Goal: Information Seeking & Learning: Check status

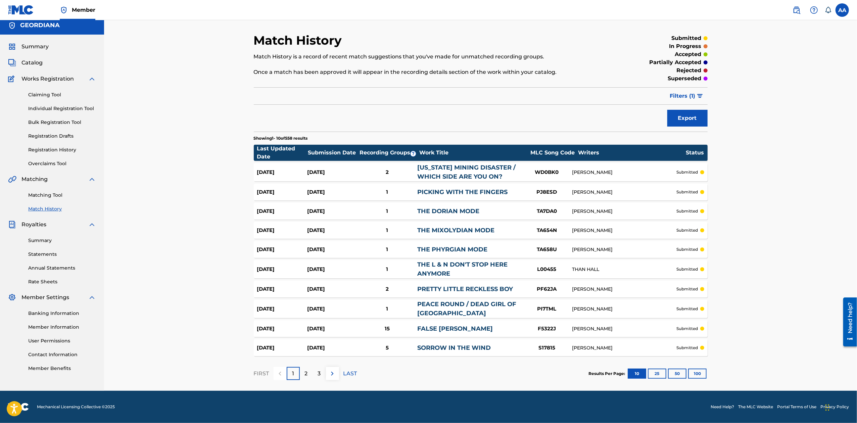
click at [697, 373] on button "100" at bounding box center [697, 373] width 18 height 10
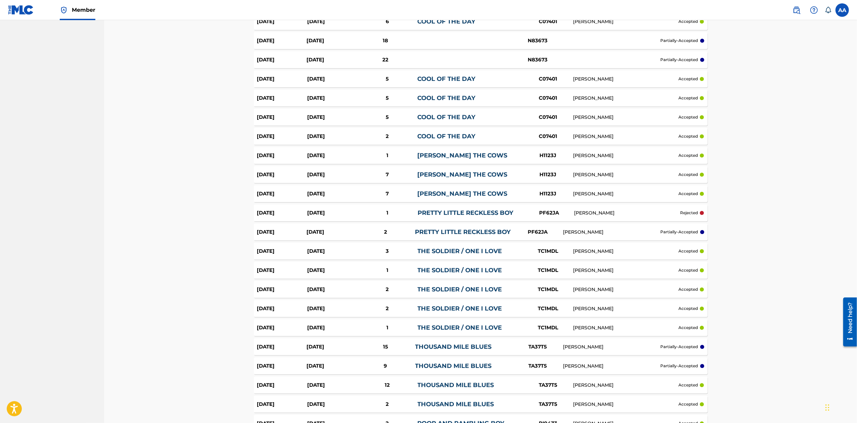
scroll to position [1634, 0]
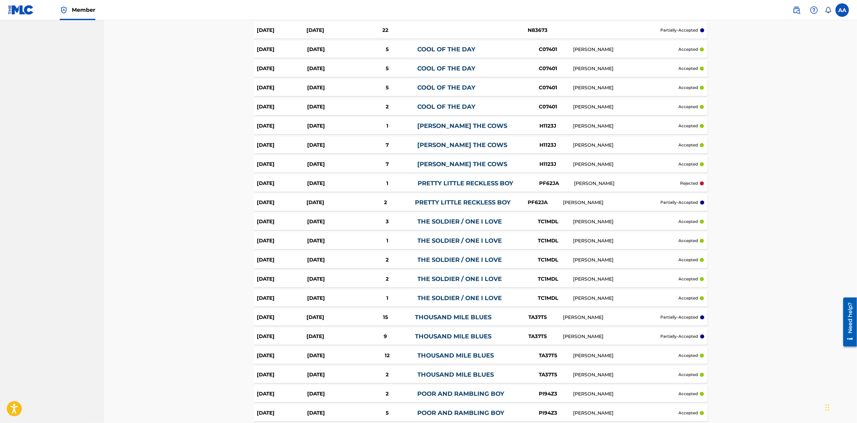
click at [462, 180] on link "PRETTY LITTLE RECKLESS BOY" at bounding box center [465, 183] width 96 height 7
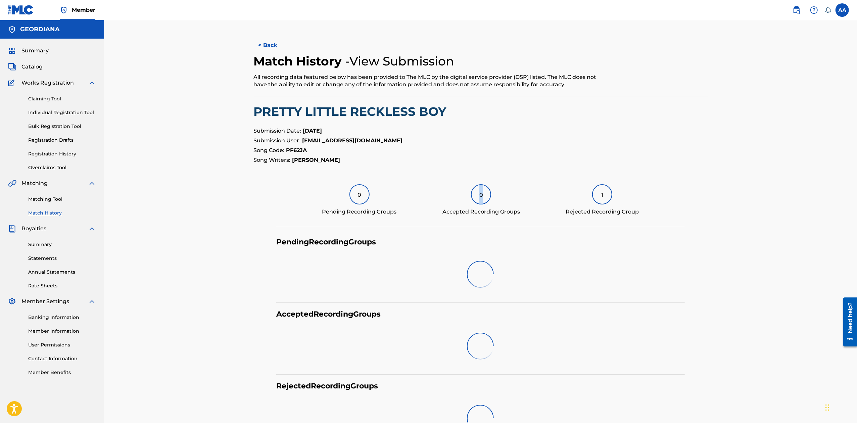
click at [462, 179] on div "< Back Match History - View Submission All recording data featured below has be…" at bounding box center [481, 241] width 454 height 409
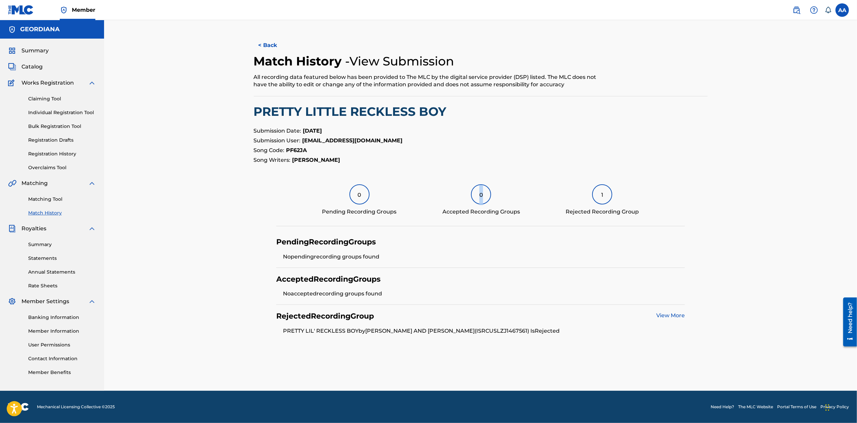
scroll to position [1634, 0]
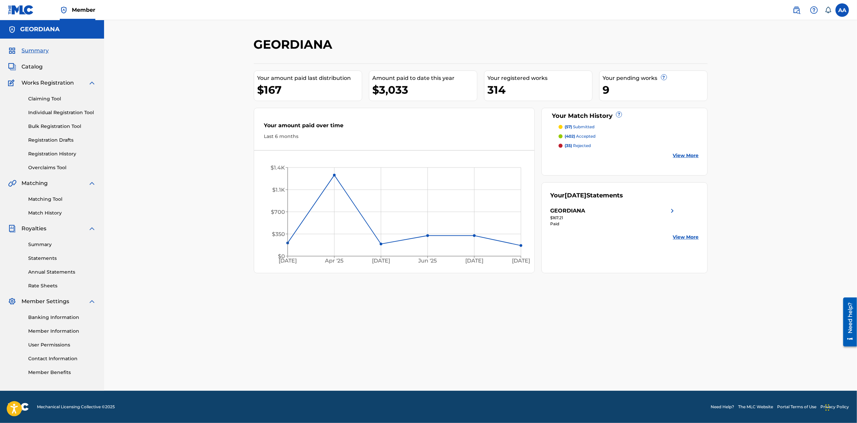
drag, startPoint x: 47, startPoint y: 198, endPoint x: 51, endPoint y: 190, distance: 9.2
click at [47, 198] on link "Matching Tool" at bounding box center [62, 199] width 68 height 7
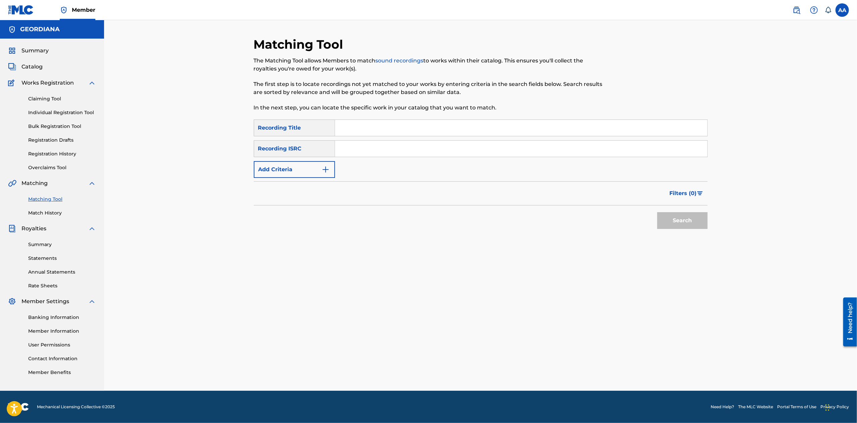
click at [356, 128] on input "Search Form" at bounding box center [521, 128] width 372 height 16
click at [657, 212] on button "Search" at bounding box center [682, 220] width 50 height 17
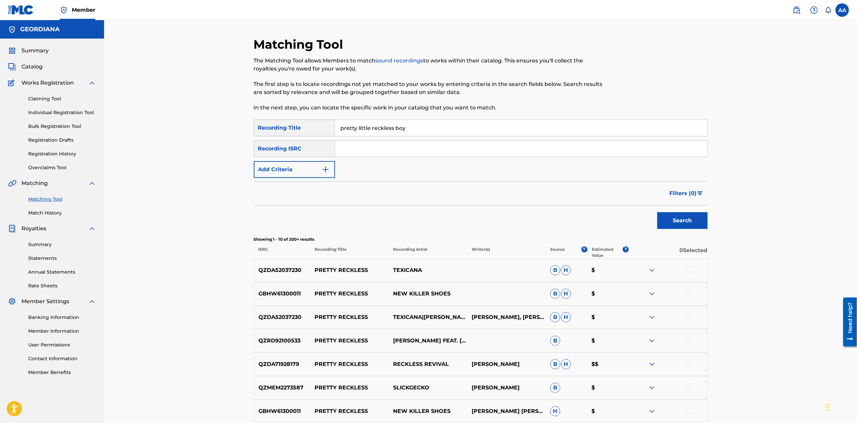
type input "pretty little reckless boy"
click at [657, 212] on button "Search" at bounding box center [682, 220] width 50 height 17
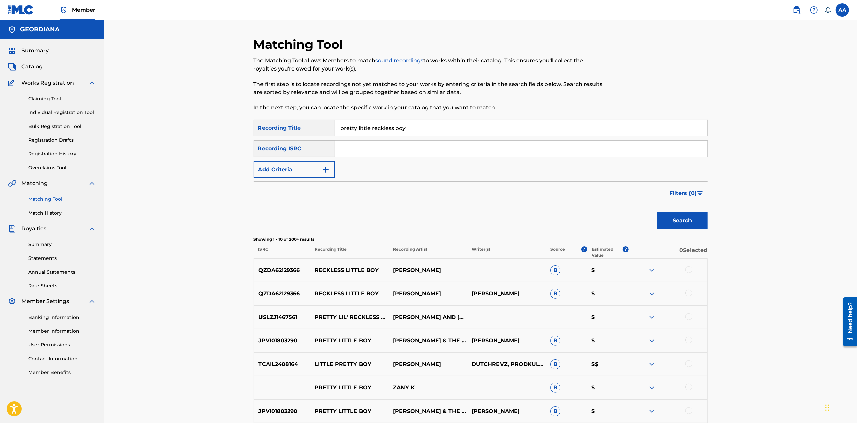
click at [28, 66] on span "Catalog" at bounding box center [31, 67] width 21 height 8
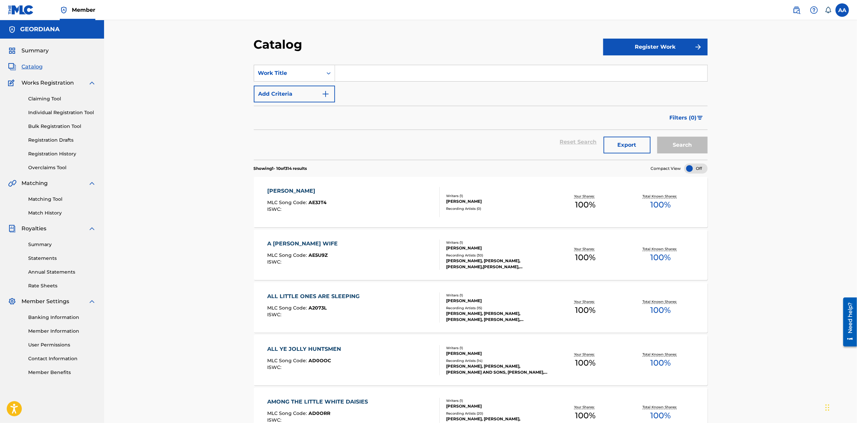
click at [391, 73] on input "Search Form" at bounding box center [521, 73] width 372 height 16
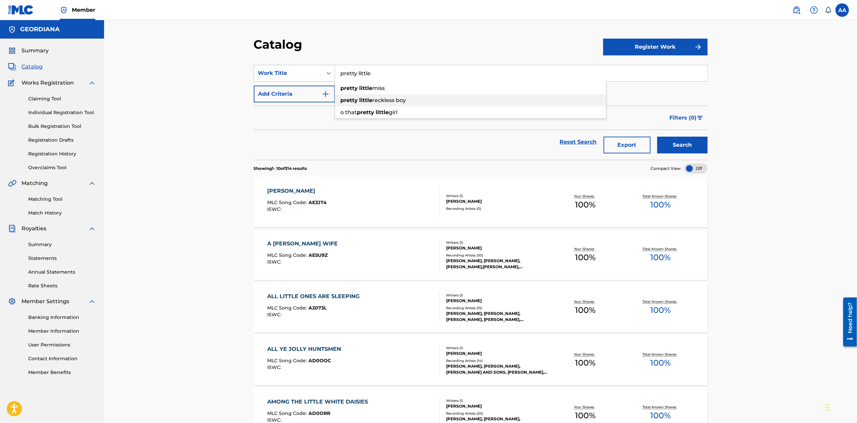
click at [397, 96] on div "pretty little reckless boy" at bounding box center [470, 100] width 271 height 12
type input "pretty little reckless boy"
click at [684, 144] on button "Search" at bounding box center [682, 145] width 50 height 17
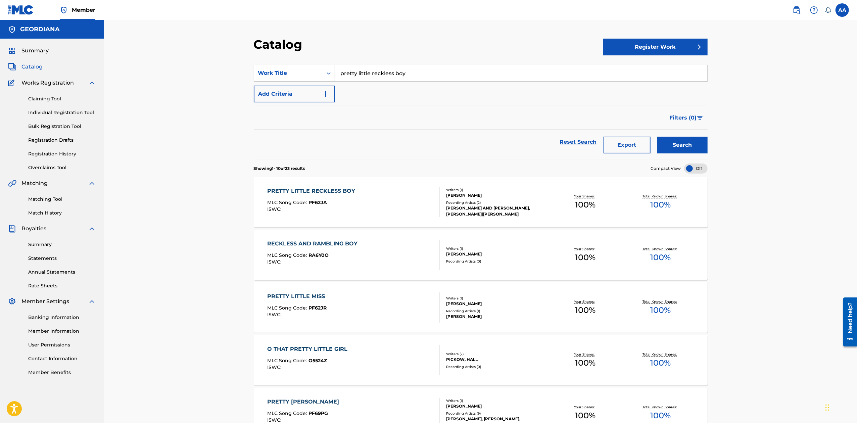
click at [321, 190] on div "PRETTY LITTLE RECKLESS BOY" at bounding box center [312, 191] width 91 height 8
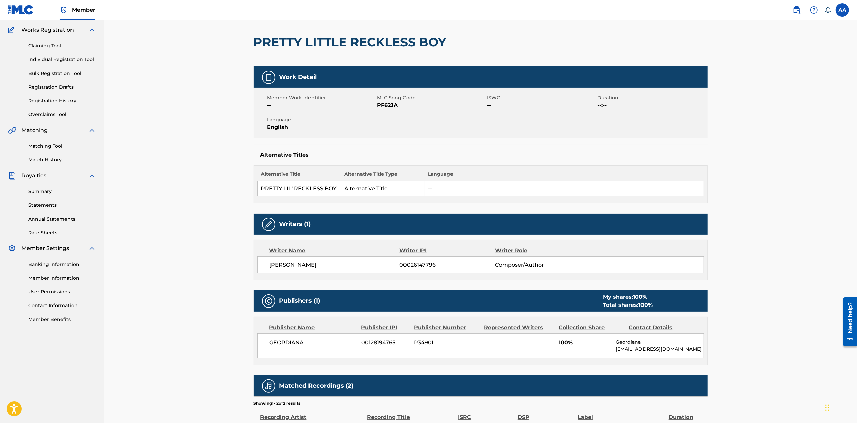
scroll to position [147, 0]
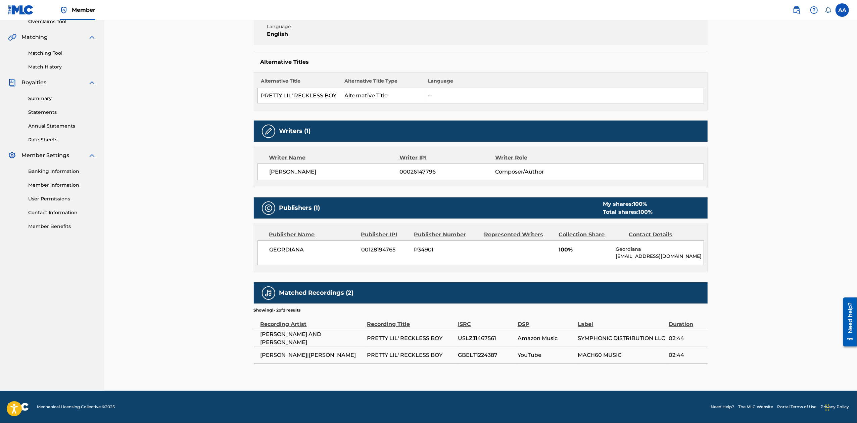
click at [48, 64] on link "Match History" at bounding box center [62, 66] width 68 height 7
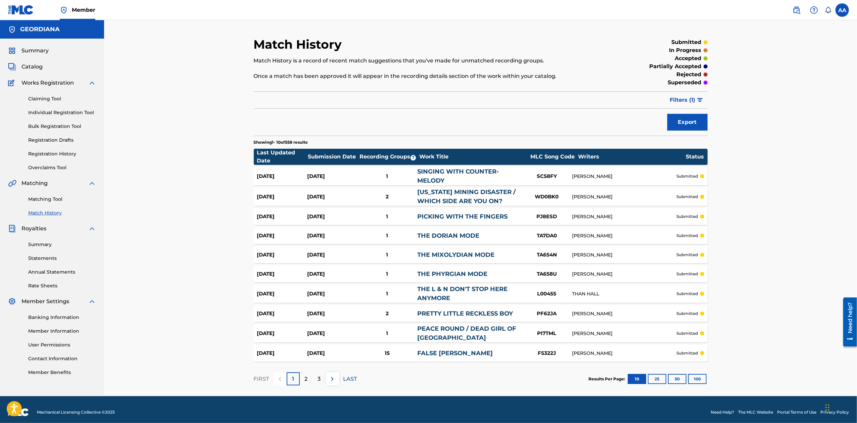
scroll to position [6, 0]
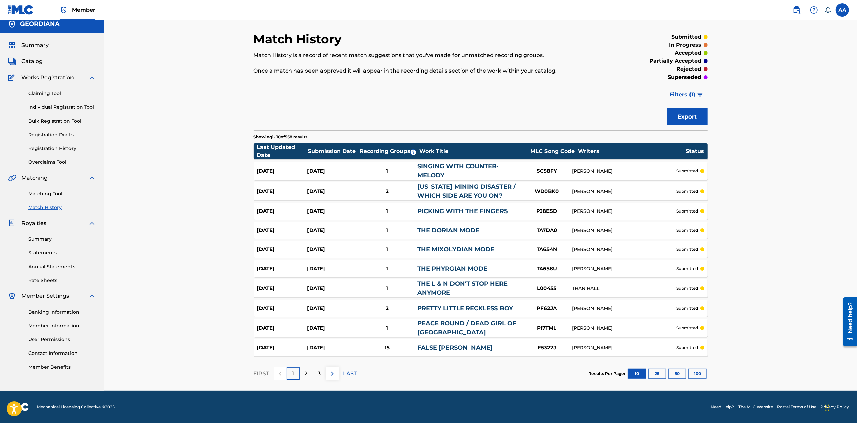
click at [696, 371] on button "100" at bounding box center [697, 373] width 18 height 10
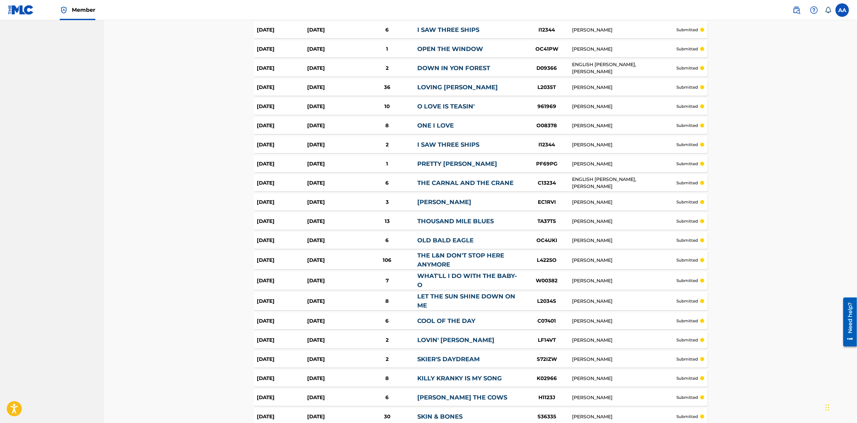
scroll to position [0, 0]
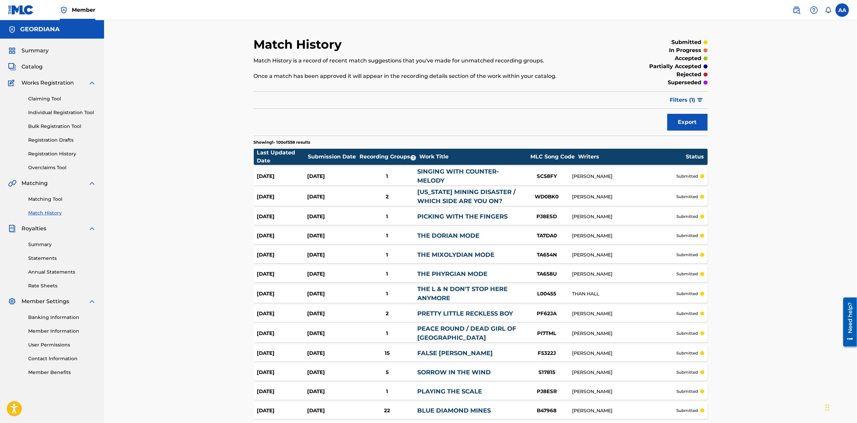
click at [690, 99] on span "Filters ( 1 )" at bounding box center [683, 100] width 26 height 8
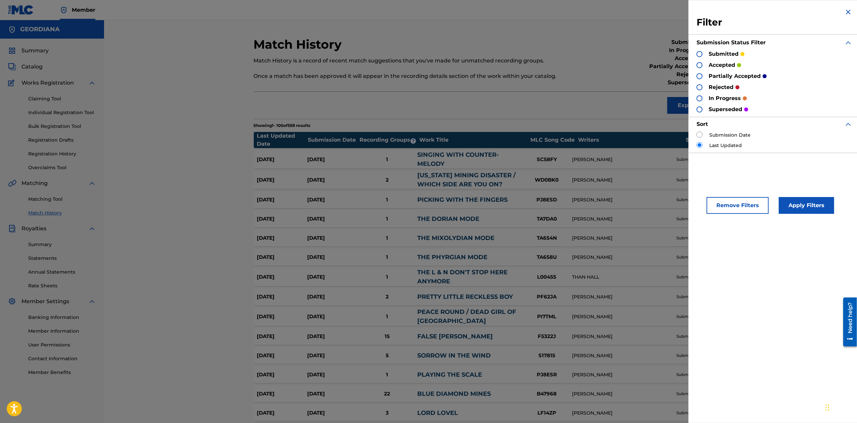
click at [700, 76] on div at bounding box center [699, 76] width 6 height 6
click at [700, 87] on div at bounding box center [699, 87] width 6 height 6
click at [793, 203] on button "Apply Filters" at bounding box center [806, 205] width 55 height 17
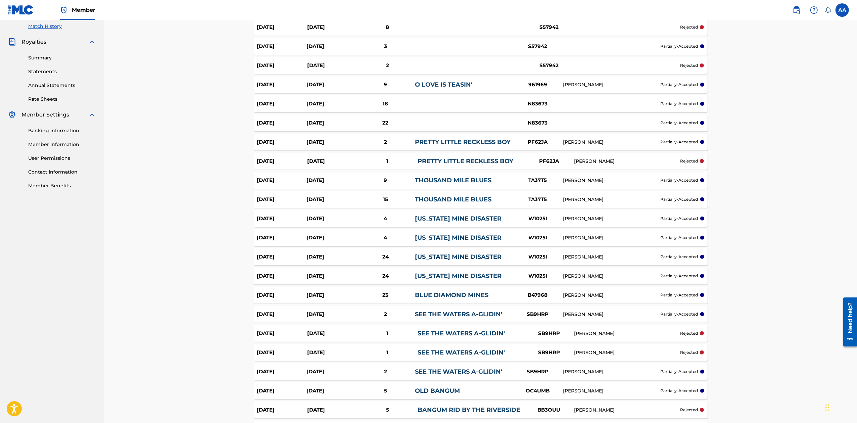
scroll to position [182, 0]
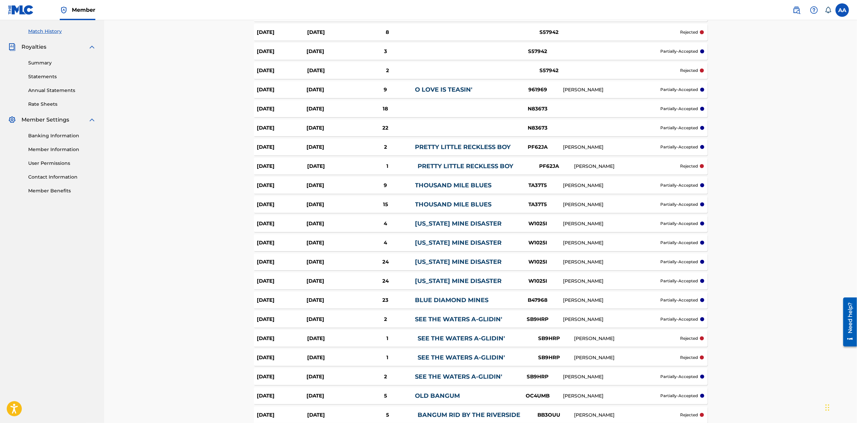
click at [466, 164] on link "PRETTY LITTLE RECKLESS BOY" at bounding box center [465, 165] width 96 height 7
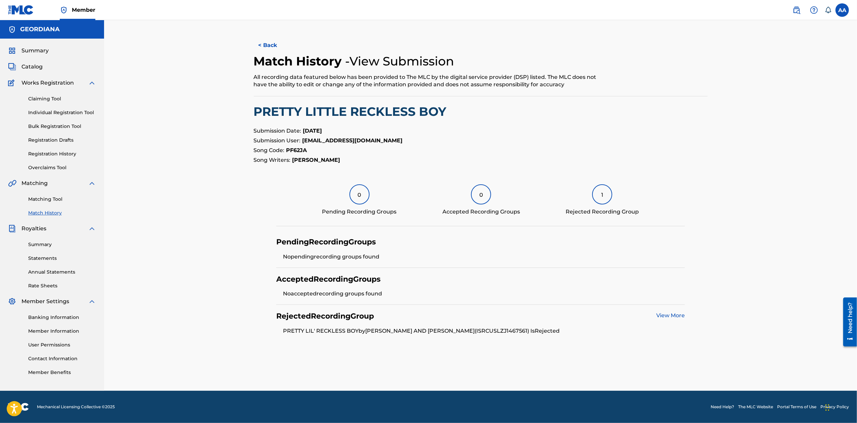
click at [670, 314] on link "View More" at bounding box center [670, 315] width 29 height 6
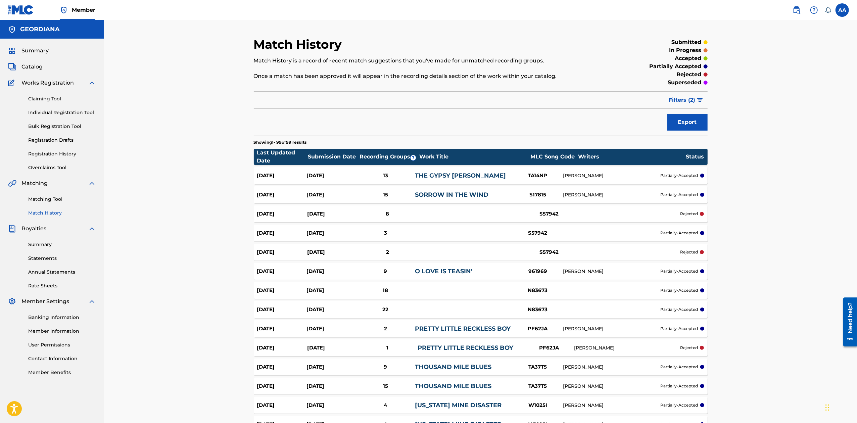
click at [453, 328] on link "PRETTY LITTLE RECKLESS BOY" at bounding box center [463, 328] width 96 height 7
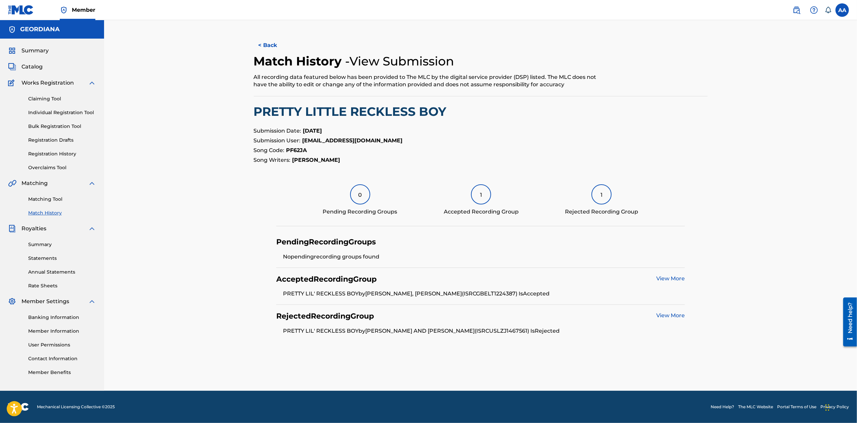
click at [25, 65] on span "Catalog" at bounding box center [31, 67] width 21 height 8
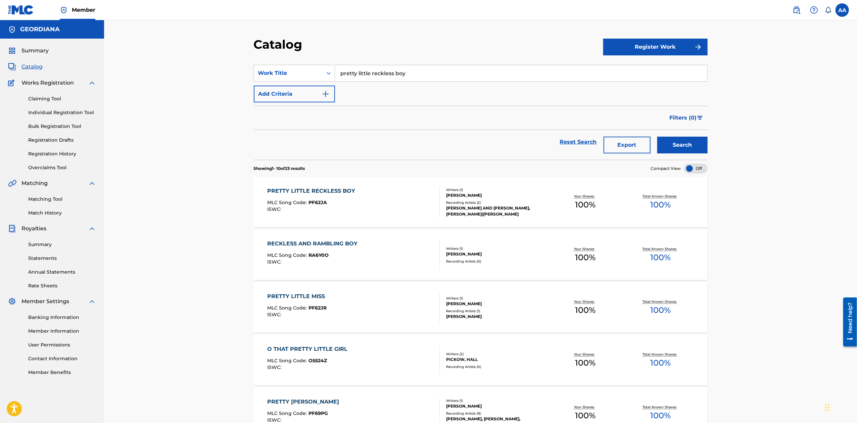
click at [322, 190] on div "PRETTY LITTLE RECKLESS BOY" at bounding box center [312, 191] width 91 height 8
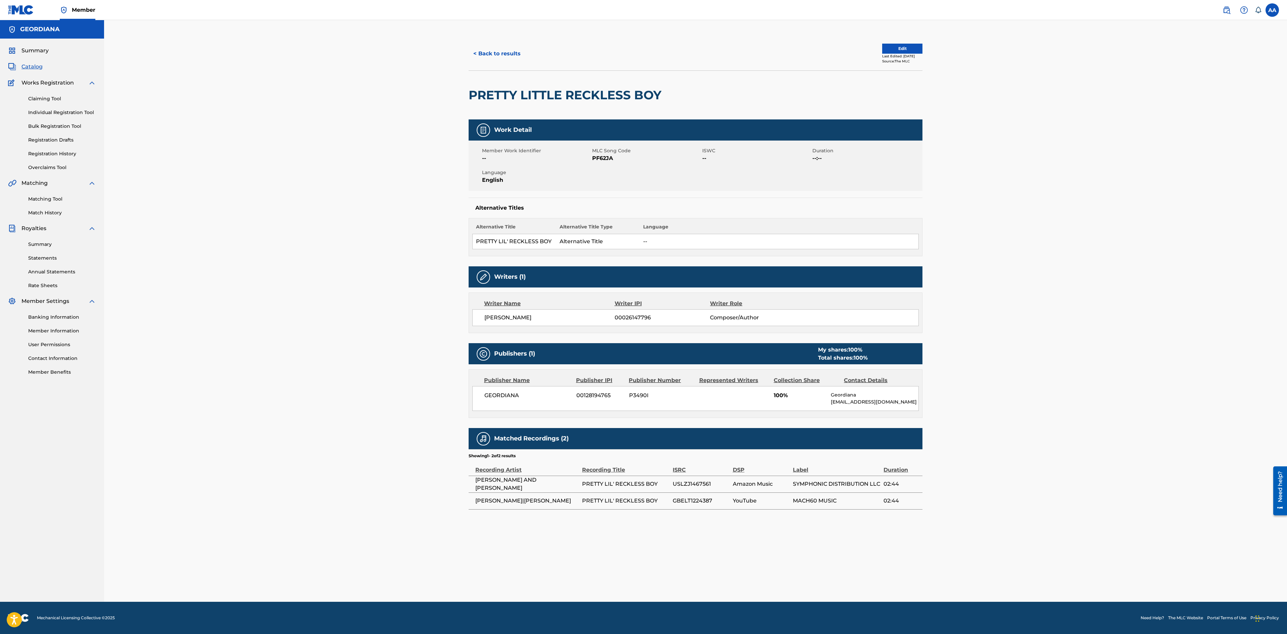
click at [42, 211] on link "Match History" at bounding box center [62, 212] width 68 height 7
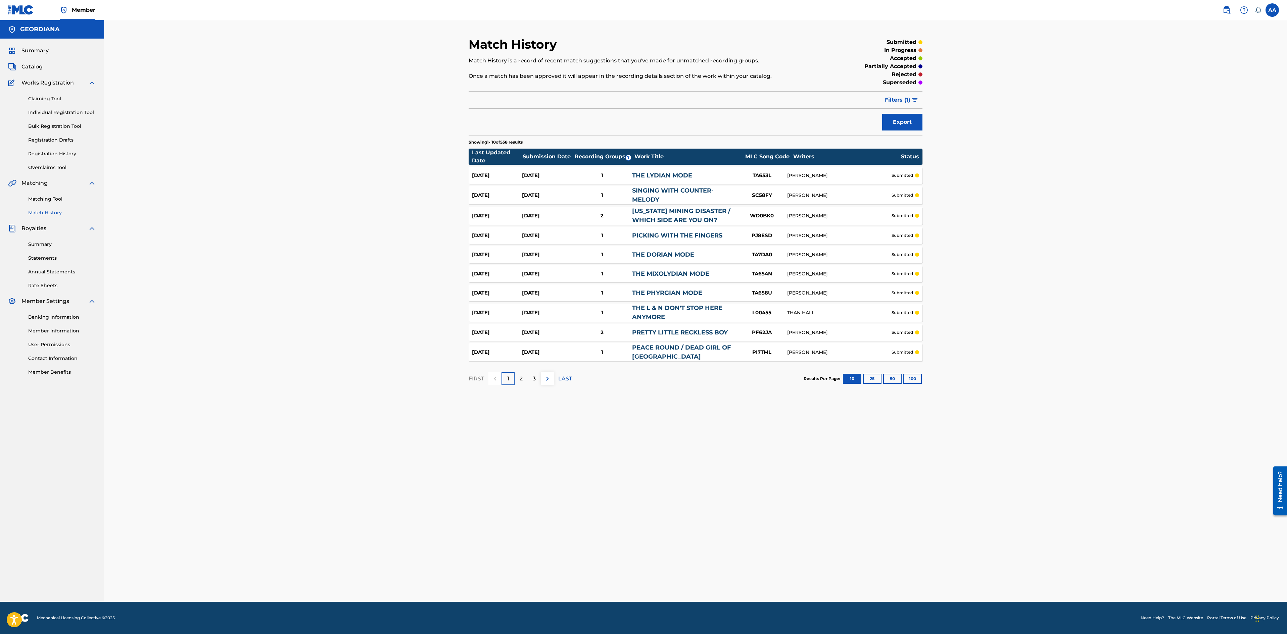
click at [856, 377] on button "100" at bounding box center [912, 379] width 18 height 10
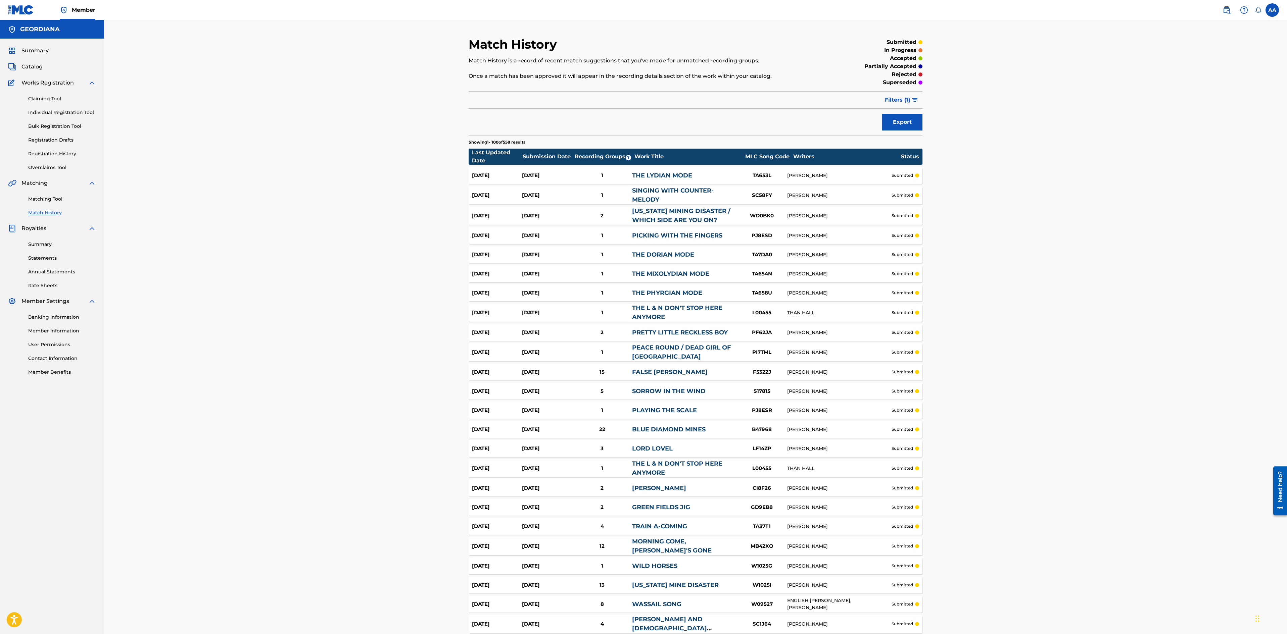
click at [856, 99] on span "Filters ( 1 )" at bounding box center [898, 100] width 26 height 8
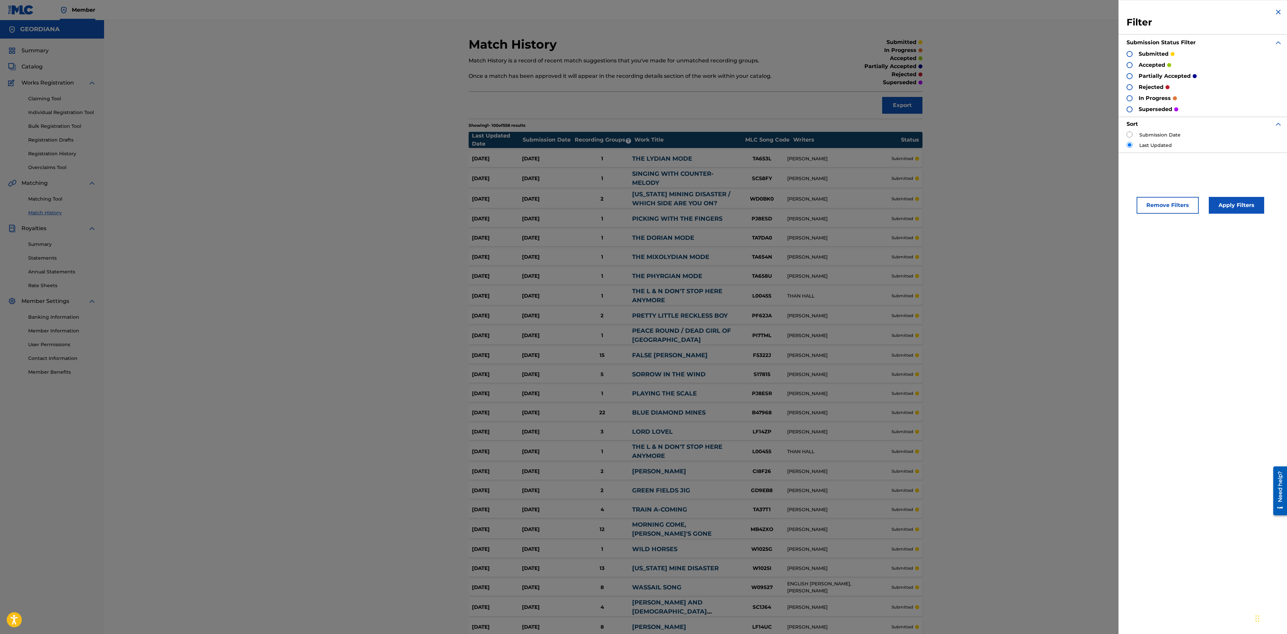
click at [856, 75] on div at bounding box center [1129, 76] width 6 height 6
click at [856, 87] on div at bounding box center [1129, 87] width 6 height 6
click at [856, 98] on div at bounding box center [1129, 98] width 6 height 6
click at [856, 205] on button "Apply Filters" at bounding box center [1235, 205] width 55 height 17
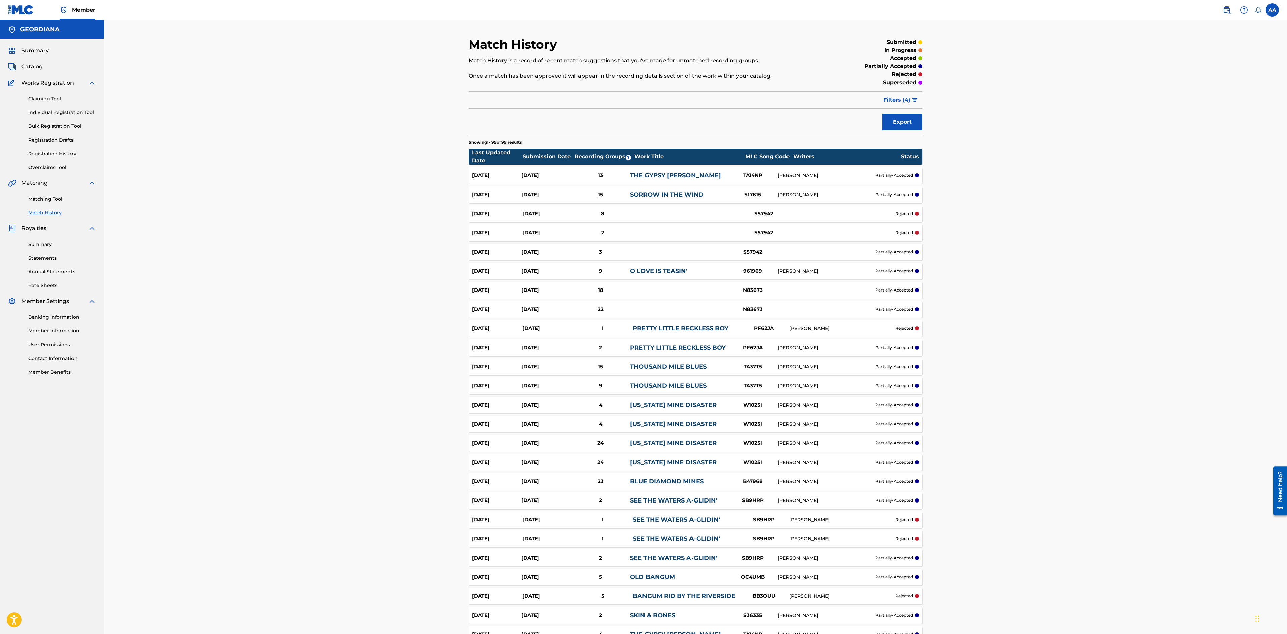
click at [680, 329] on link "PRETTY LITTLE RECKLESS BOY" at bounding box center [681, 328] width 96 height 7
click at [691, 346] on link "PRETTY LITTLE RECKLESS BOY" at bounding box center [678, 347] width 96 height 7
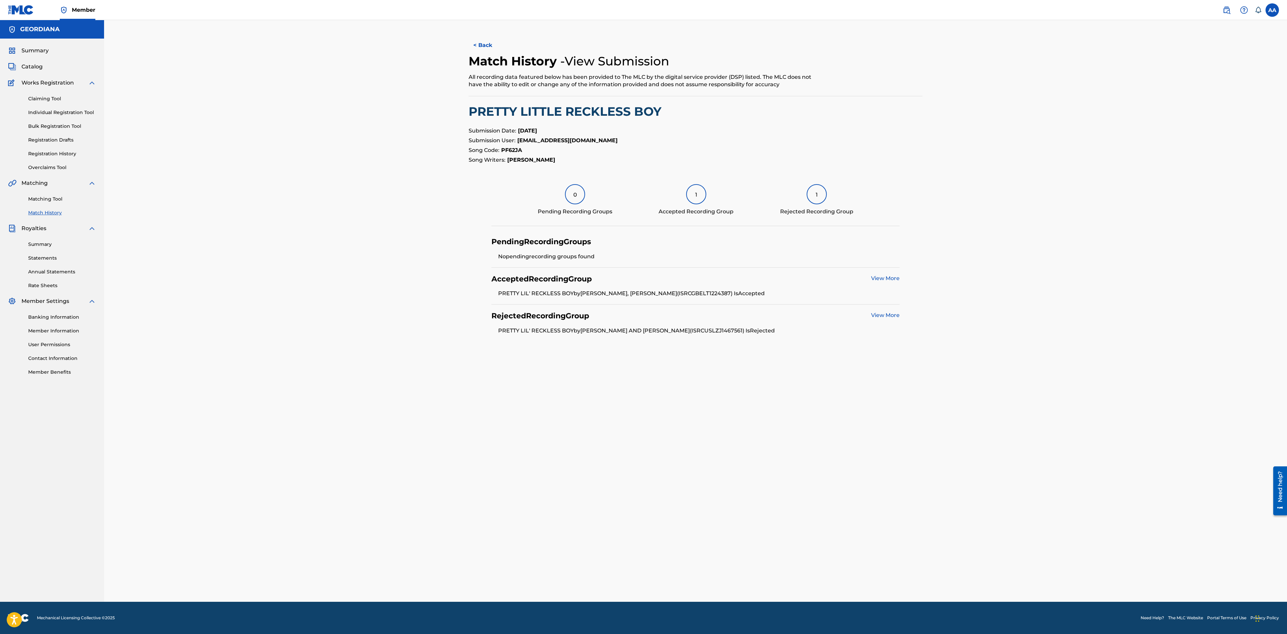
click at [58, 212] on link "Match History" at bounding box center [62, 212] width 68 height 7
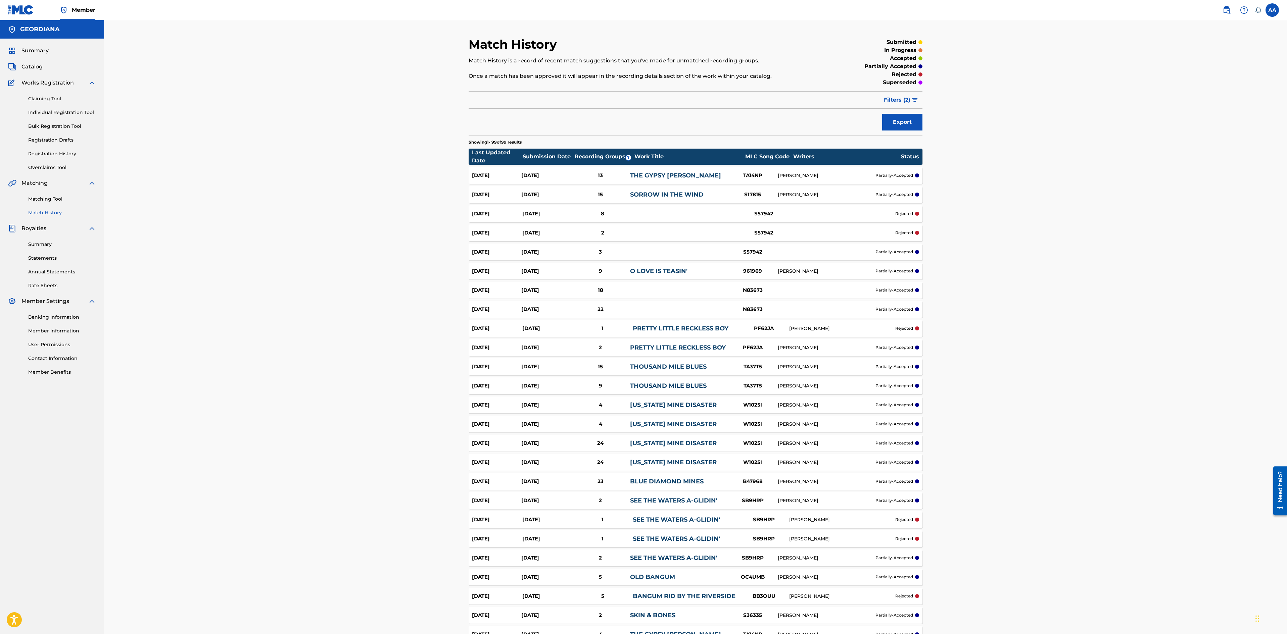
click at [694, 346] on link "PRETTY LITTLE RECKLESS BOY" at bounding box center [678, 347] width 96 height 7
click at [666, 348] on link "PRETTY LITTLE RECKLESS BOY" at bounding box center [678, 347] width 96 height 7
click at [667, 328] on link "PRETTY LITTLE RECKLESS BOY" at bounding box center [681, 328] width 96 height 7
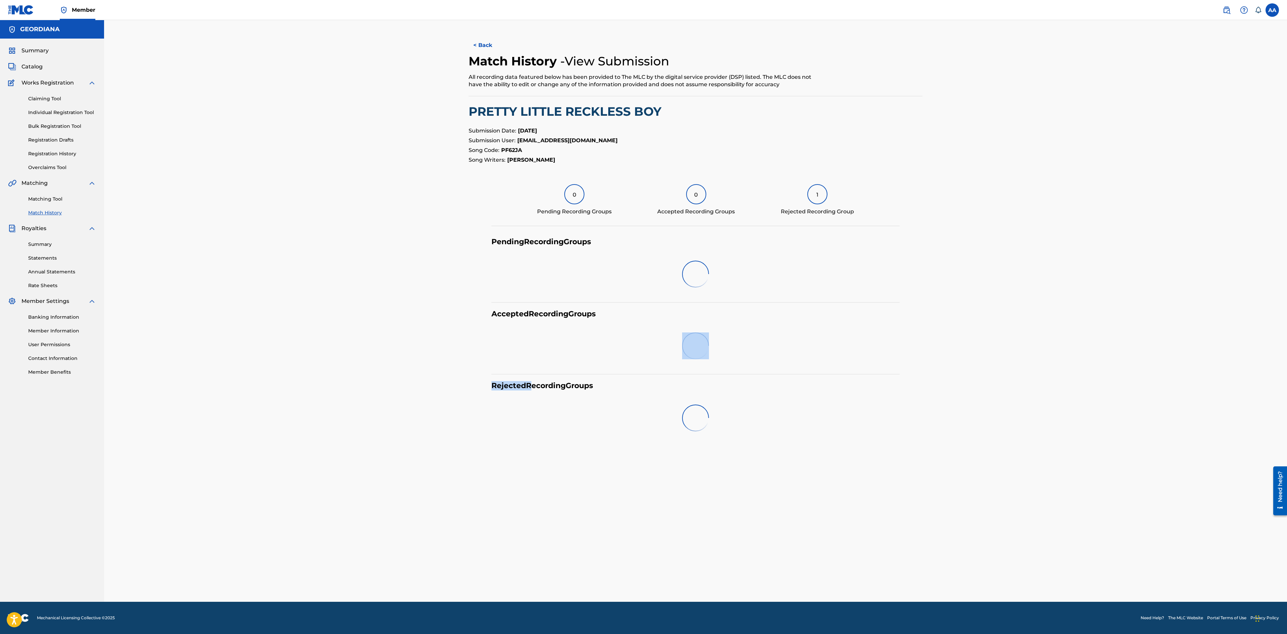
click at [667, 328] on div at bounding box center [695, 346] width 408 height 43
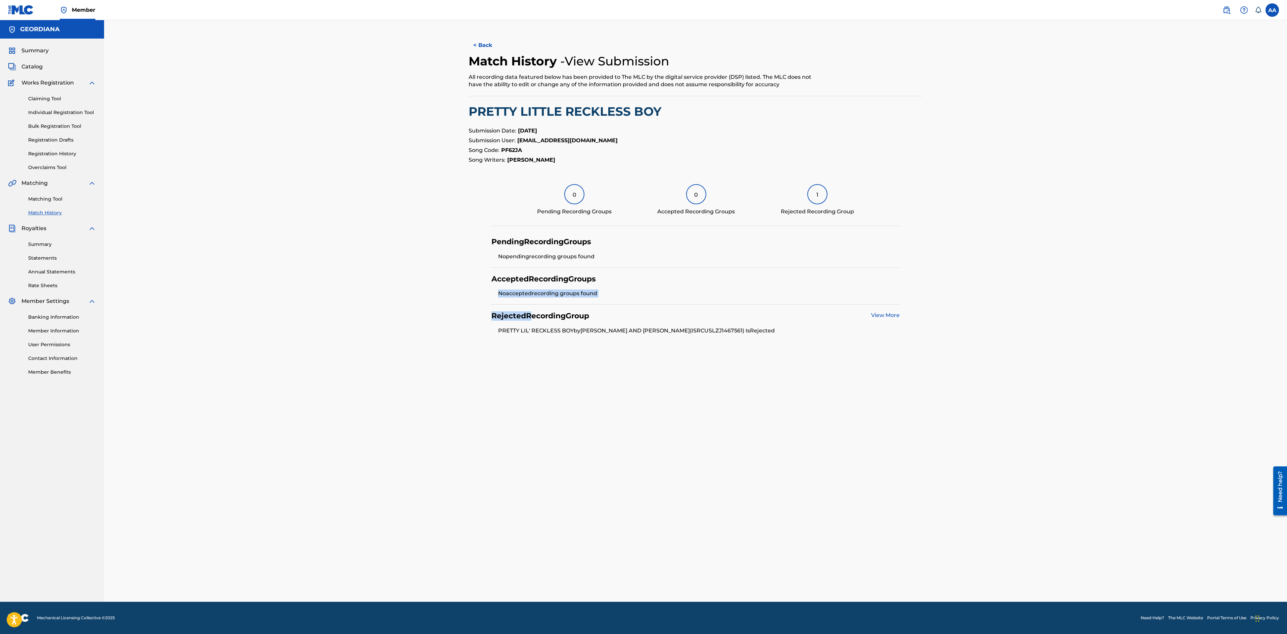
click at [856, 316] on link "View More" at bounding box center [885, 315] width 29 height 6
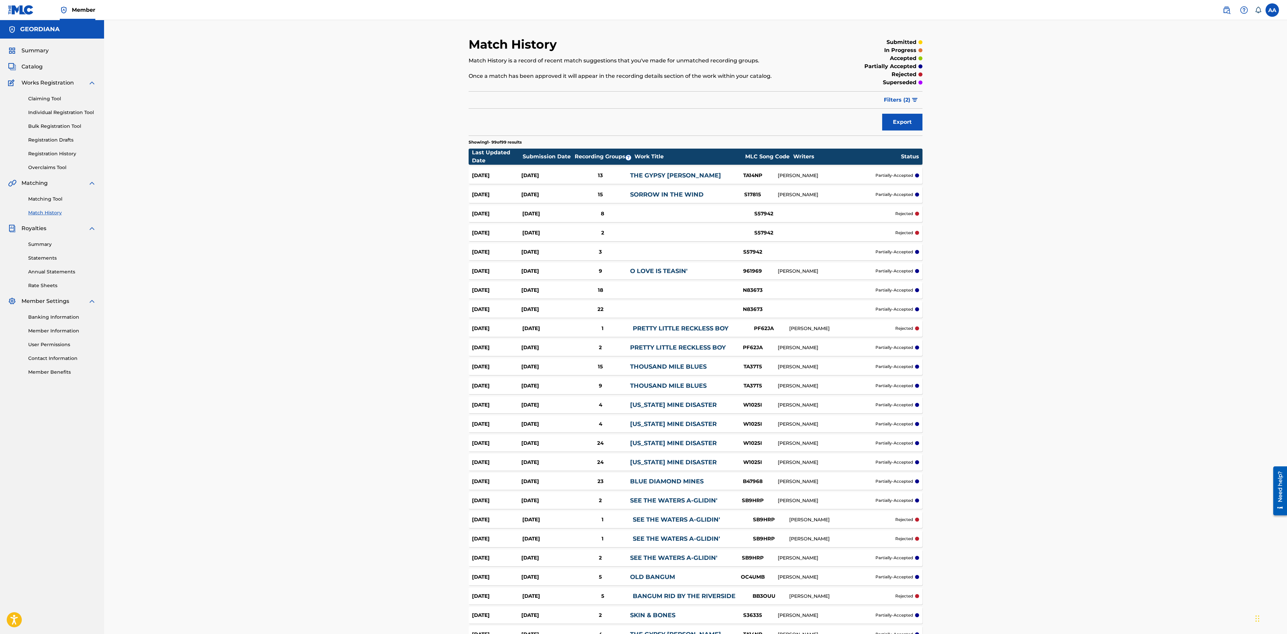
click at [856, 100] on span "Filters ( 2 )" at bounding box center [897, 100] width 27 height 8
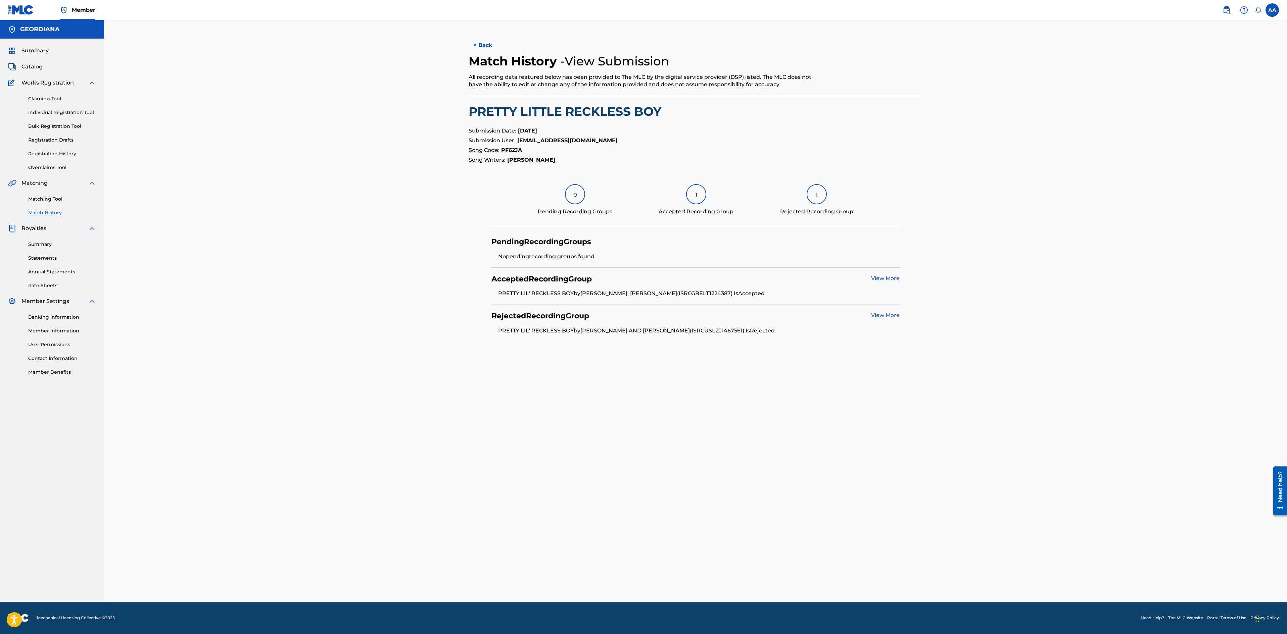
click at [46, 213] on link "Match History" at bounding box center [62, 212] width 68 height 7
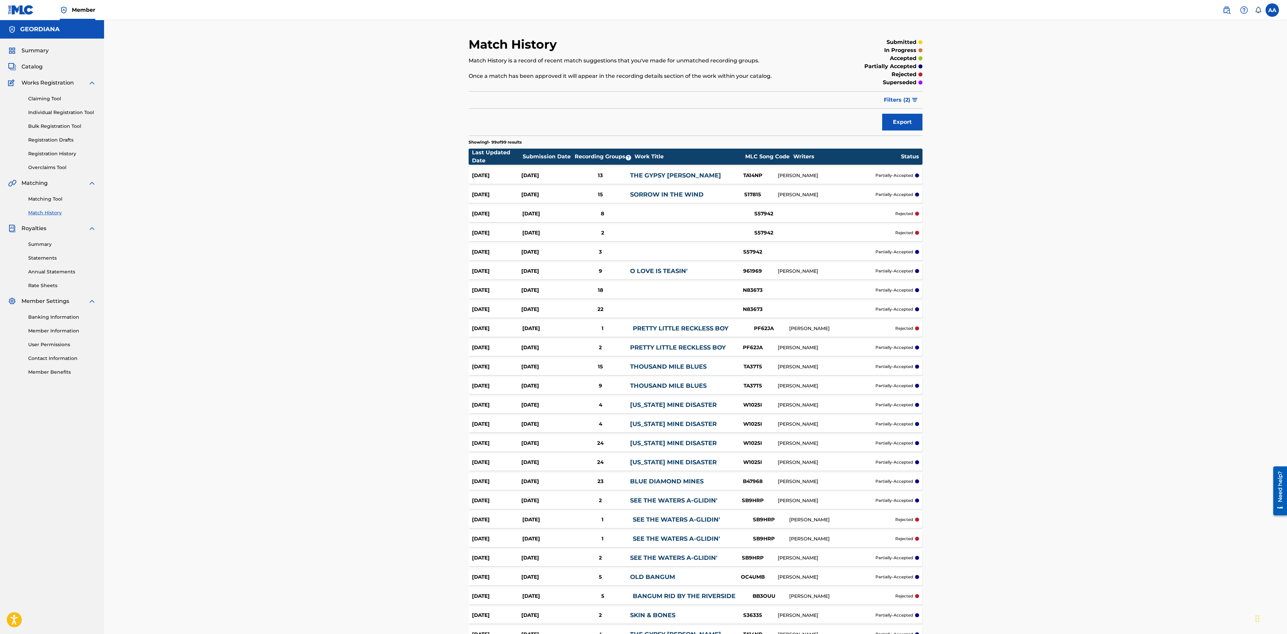
click at [856, 101] on span "Filters ( 2 )" at bounding box center [897, 100] width 27 height 8
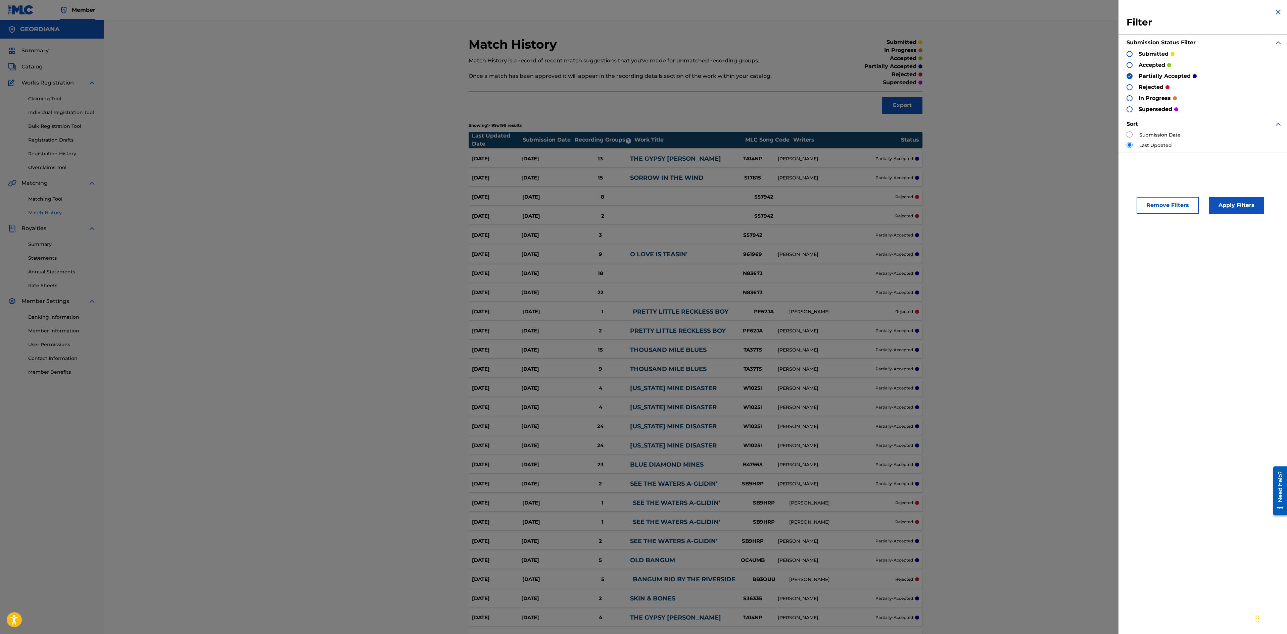
click at [856, 207] on button "Remove Filters" at bounding box center [1167, 205] width 62 height 17
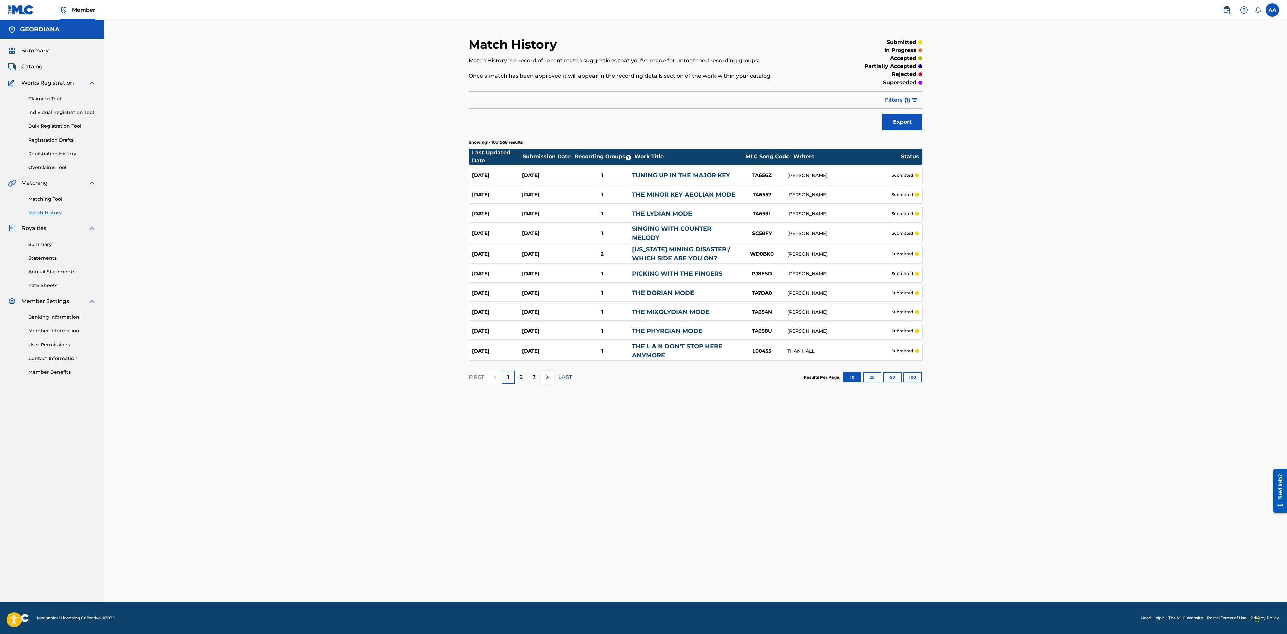
click at [912, 379] on button "100" at bounding box center [912, 378] width 18 height 10
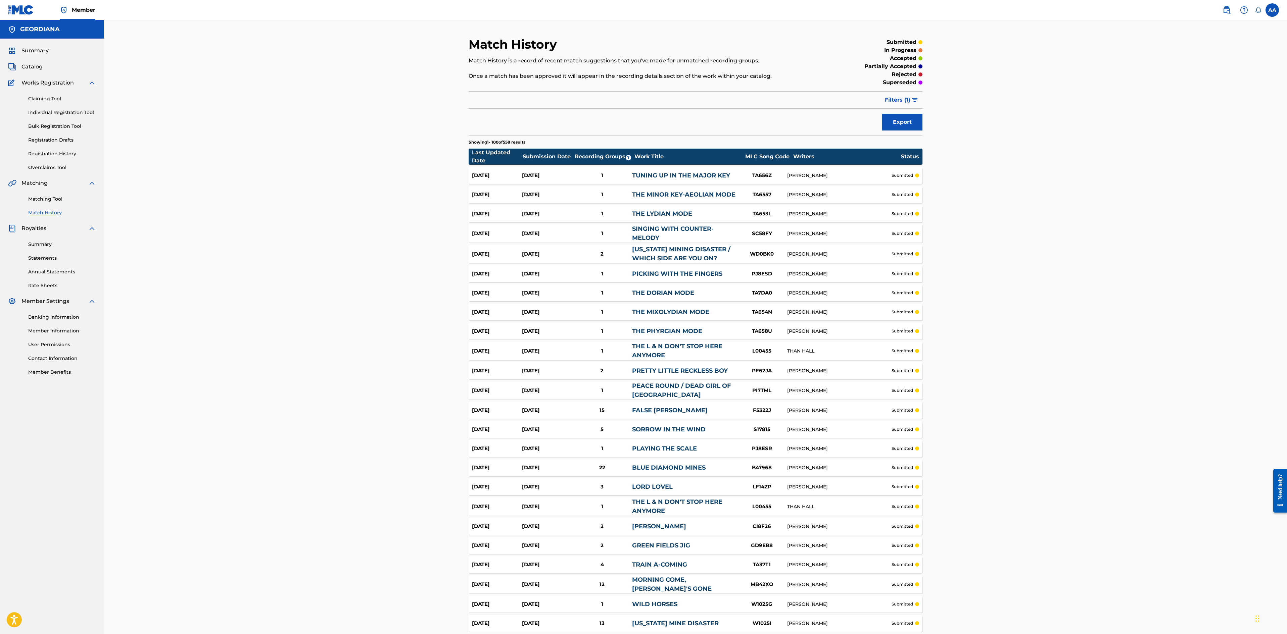
click at [697, 371] on link "PRETTY LITTLE RECKLESS BOY" at bounding box center [680, 370] width 96 height 7
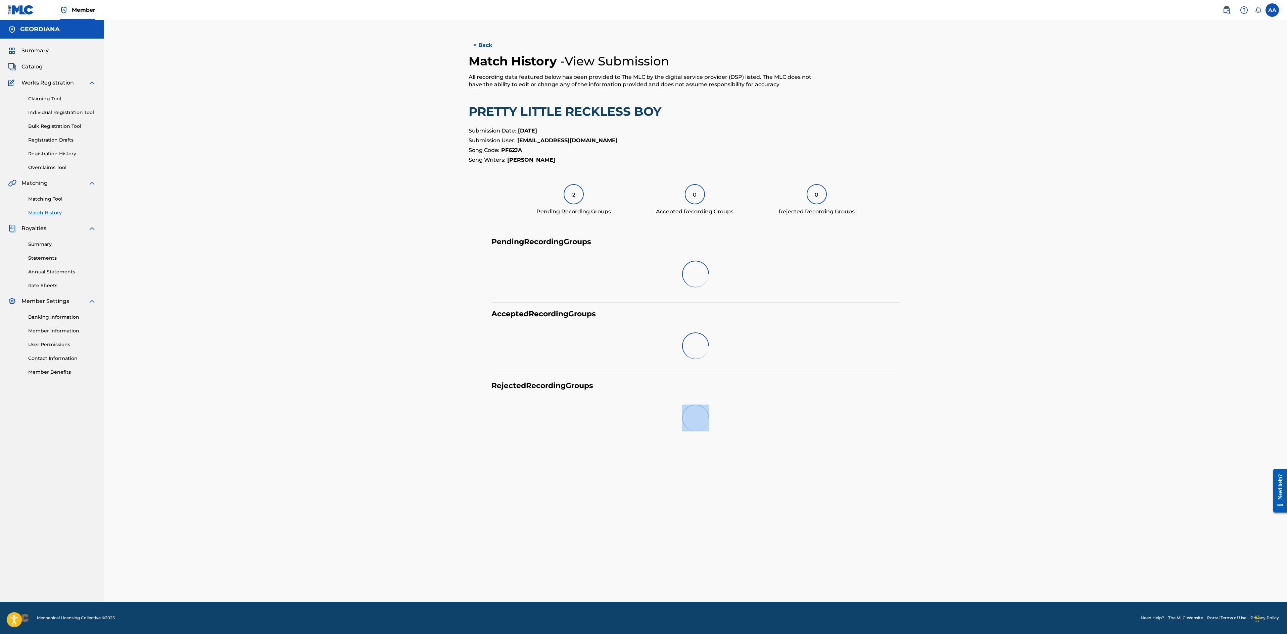
click at [697, 371] on div "< Back Match History - View Submission All recording data featured below has be…" at bounding box center [695, 319] width 470 height 565
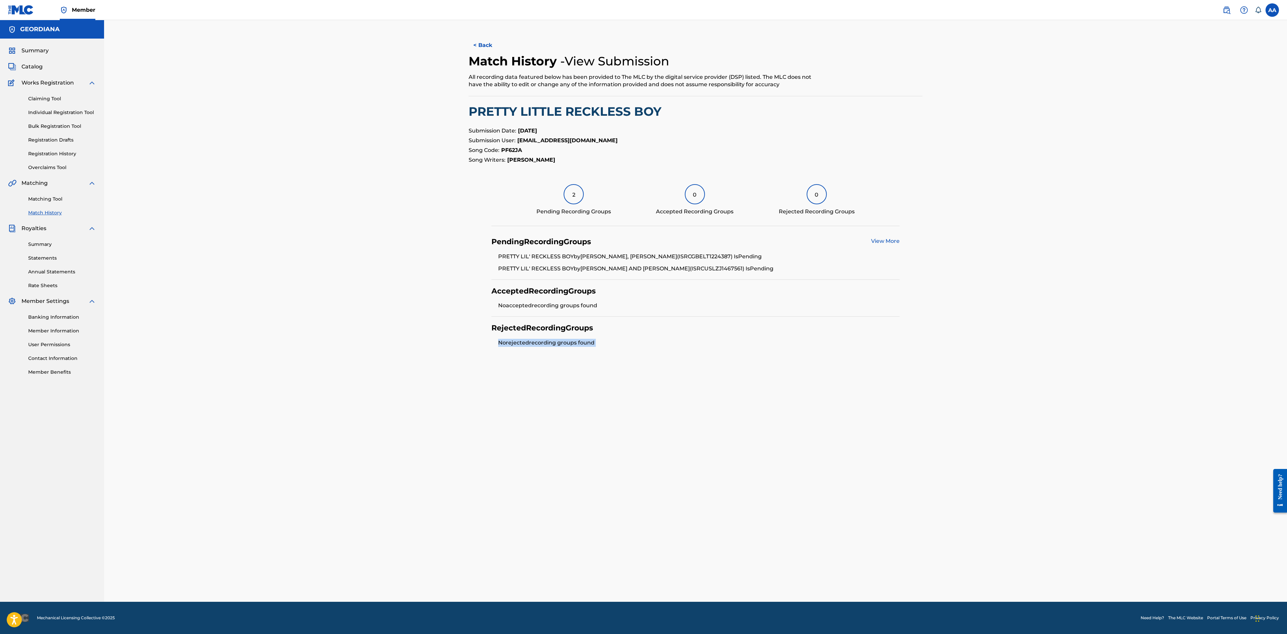
click at [891, 242] on link "View More" at bounding box center [885, 241] width 29 height 6
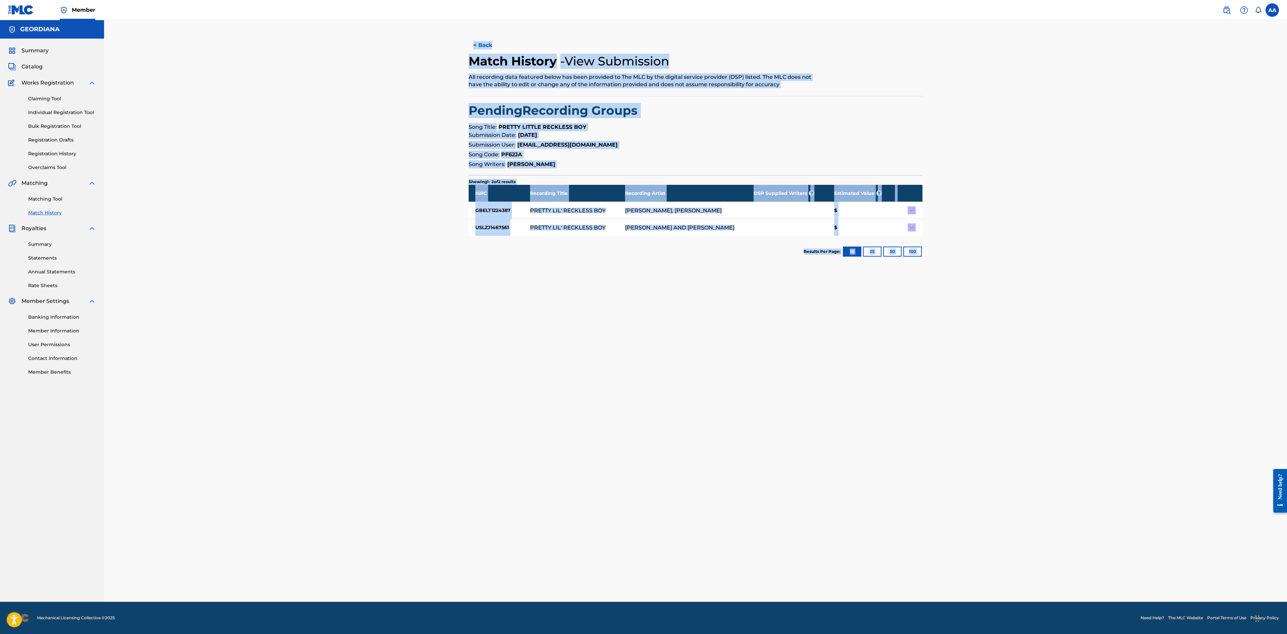
click at [932, 288] on div "< Back Match History - View Submission All recording data featured below has be…" at bounding box center [695, 311] width 1183 height 582
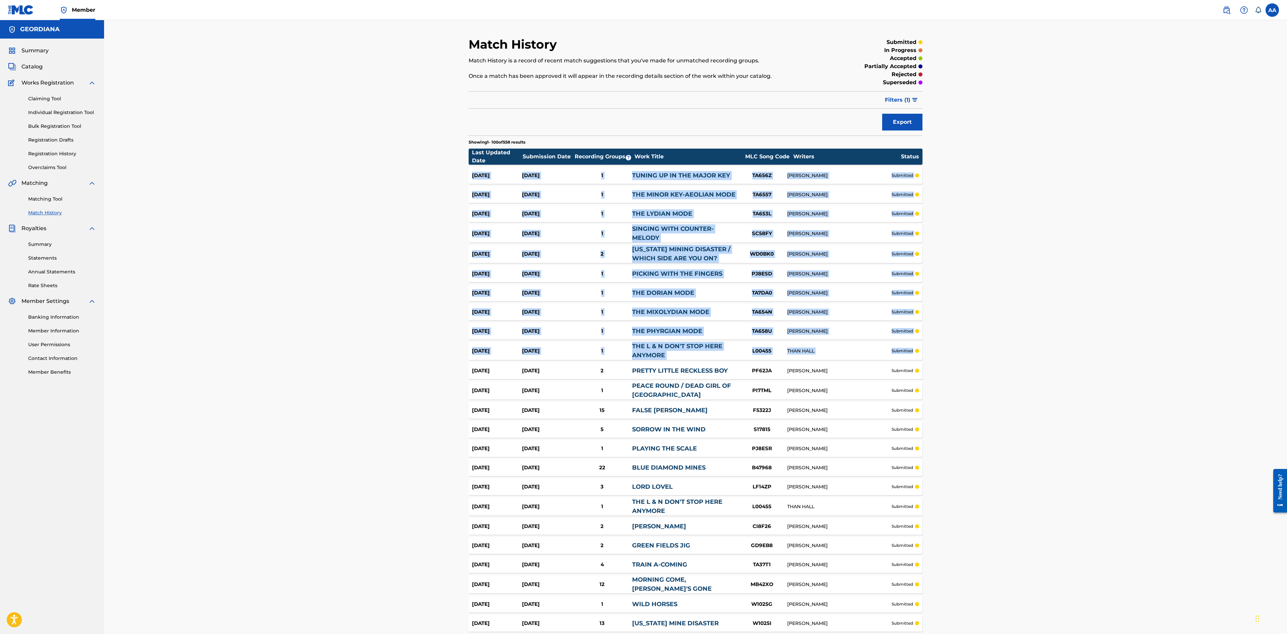
drag, startPoint x: 1286, startPoint y: 165, endPoint x: 1279, endPoint y: 356, distance: 191.4
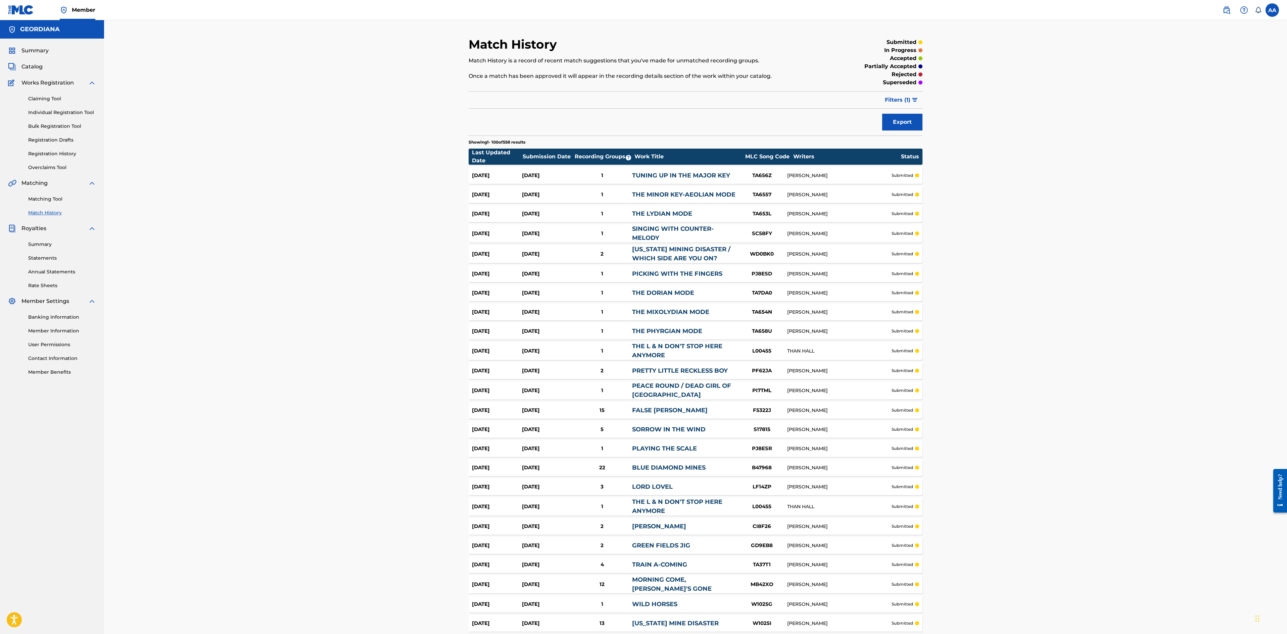
click at [804, 228] on div "Aug 25, 2025 Jul 8, 2025 1 SINGING WITH COUNTER-MELODY SC58FY JEAN RITCHIE subm…" at bounding box center [695, 234] width 454 height 18
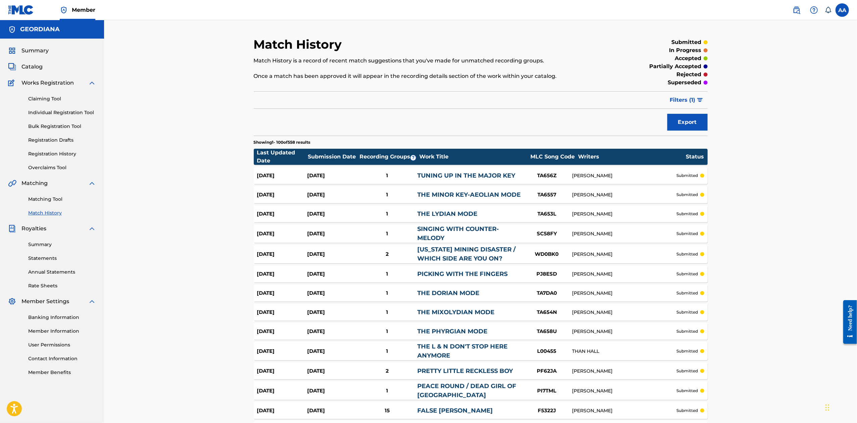
click at [682, 101] on span "Filters ( 1 )" at bounding box center [683, 100] width 26 height 8
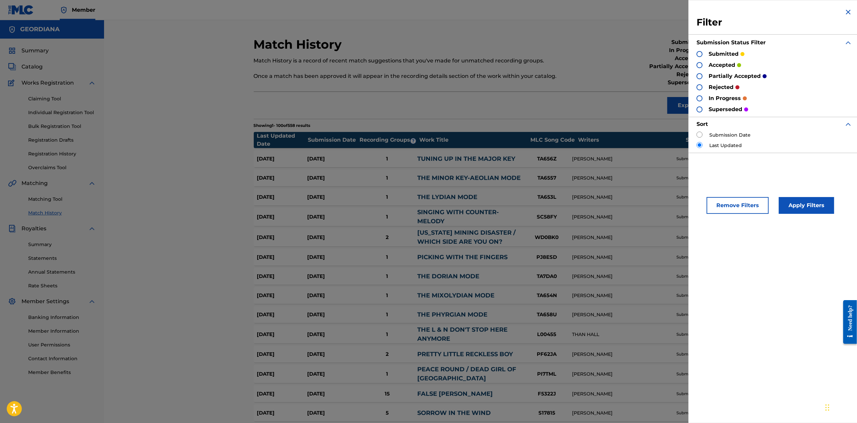
click at [699, 54] on div at bounding box center [699, 54] width 6 height 6
click at [700, 98] on div at bounding box center [699, 98] width 6 height 6
click at [795, 204] on button "Apply Filters" at bounding box center [806, 205] width 55 height 17
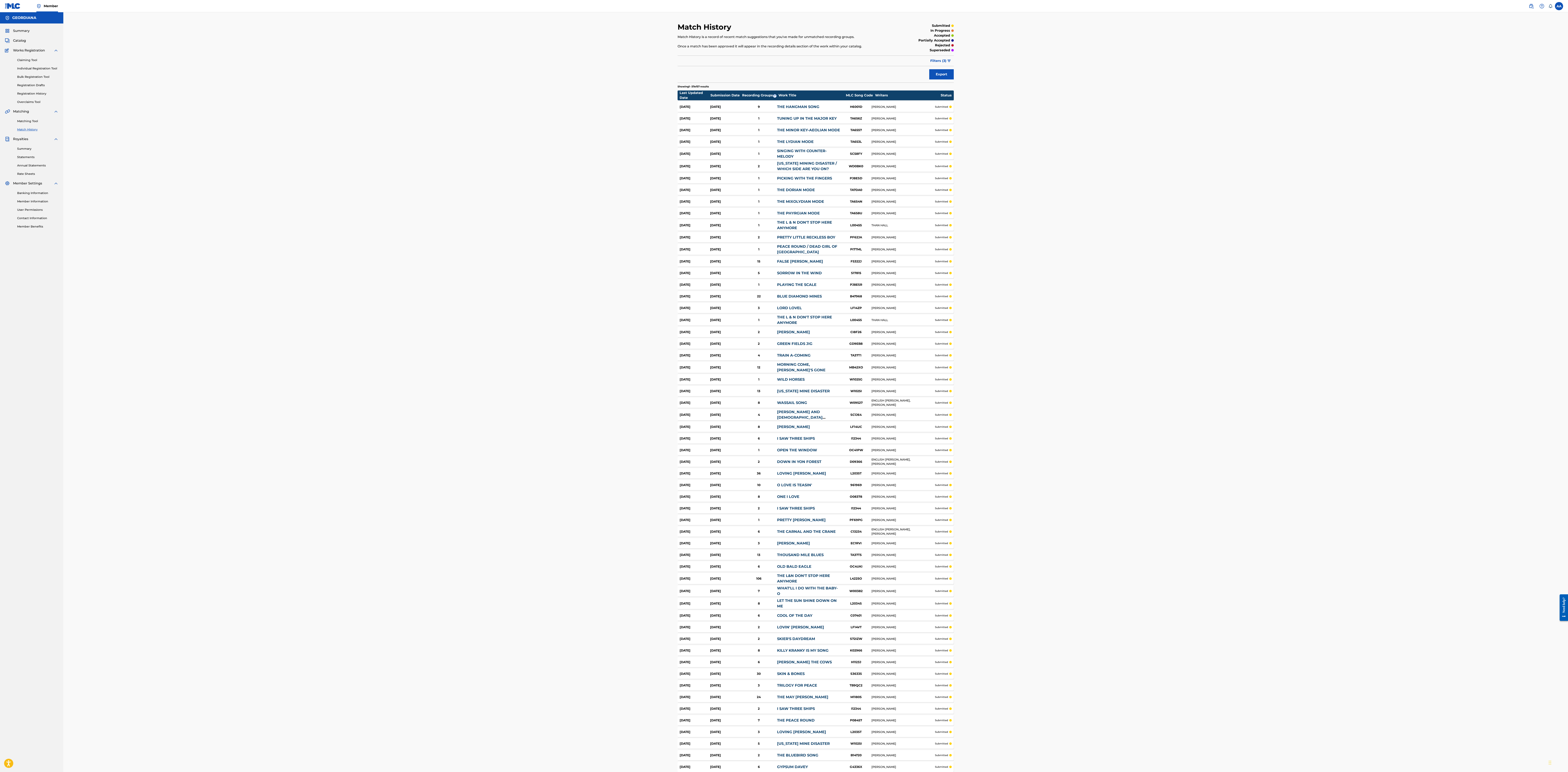
click at [783, 346] on div "Match History Match History is a record of recent match suggestions that you've…" at bounding box center [816, 402] width 1505 height 779
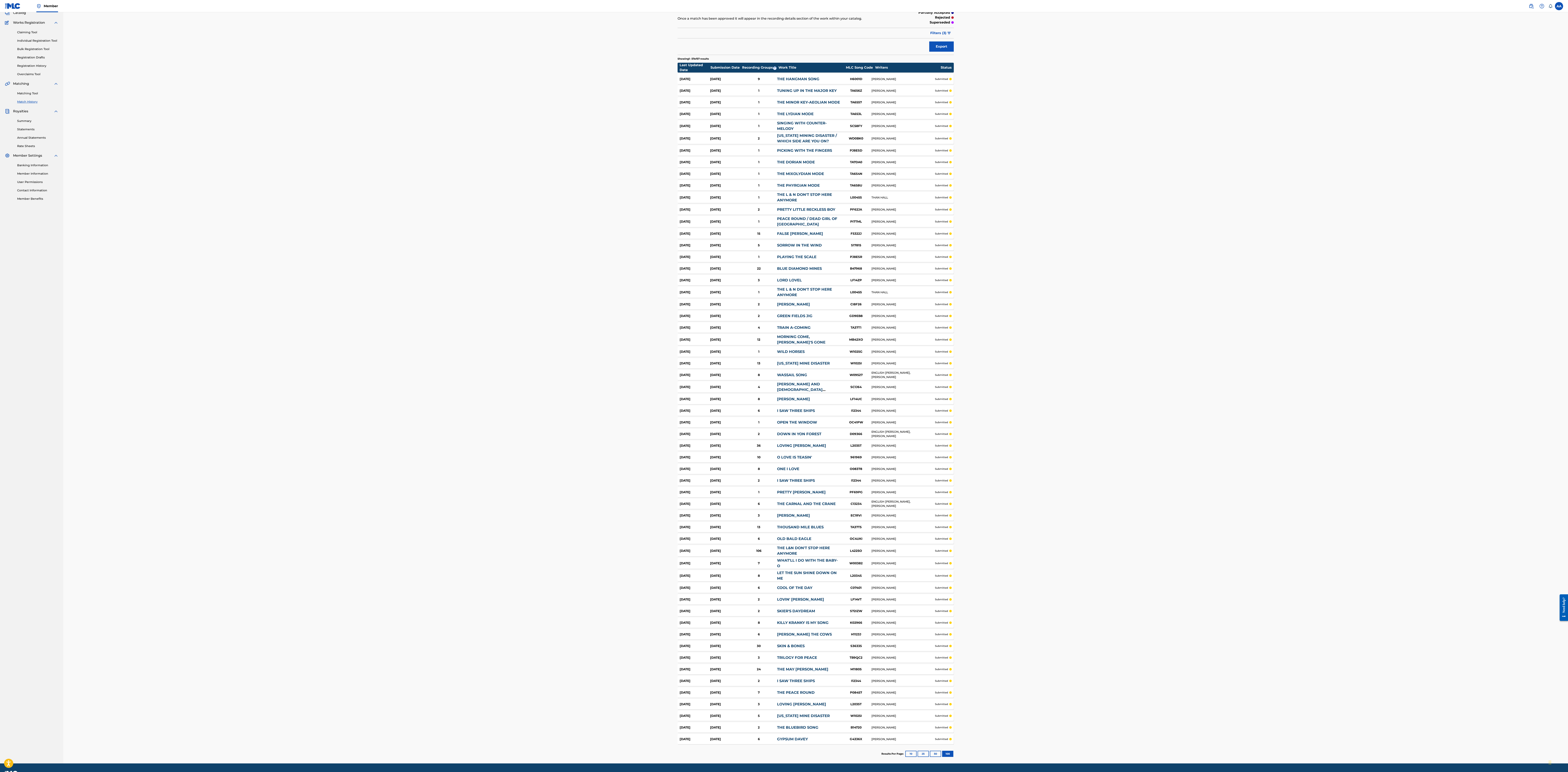
scroll to position [40, 0]
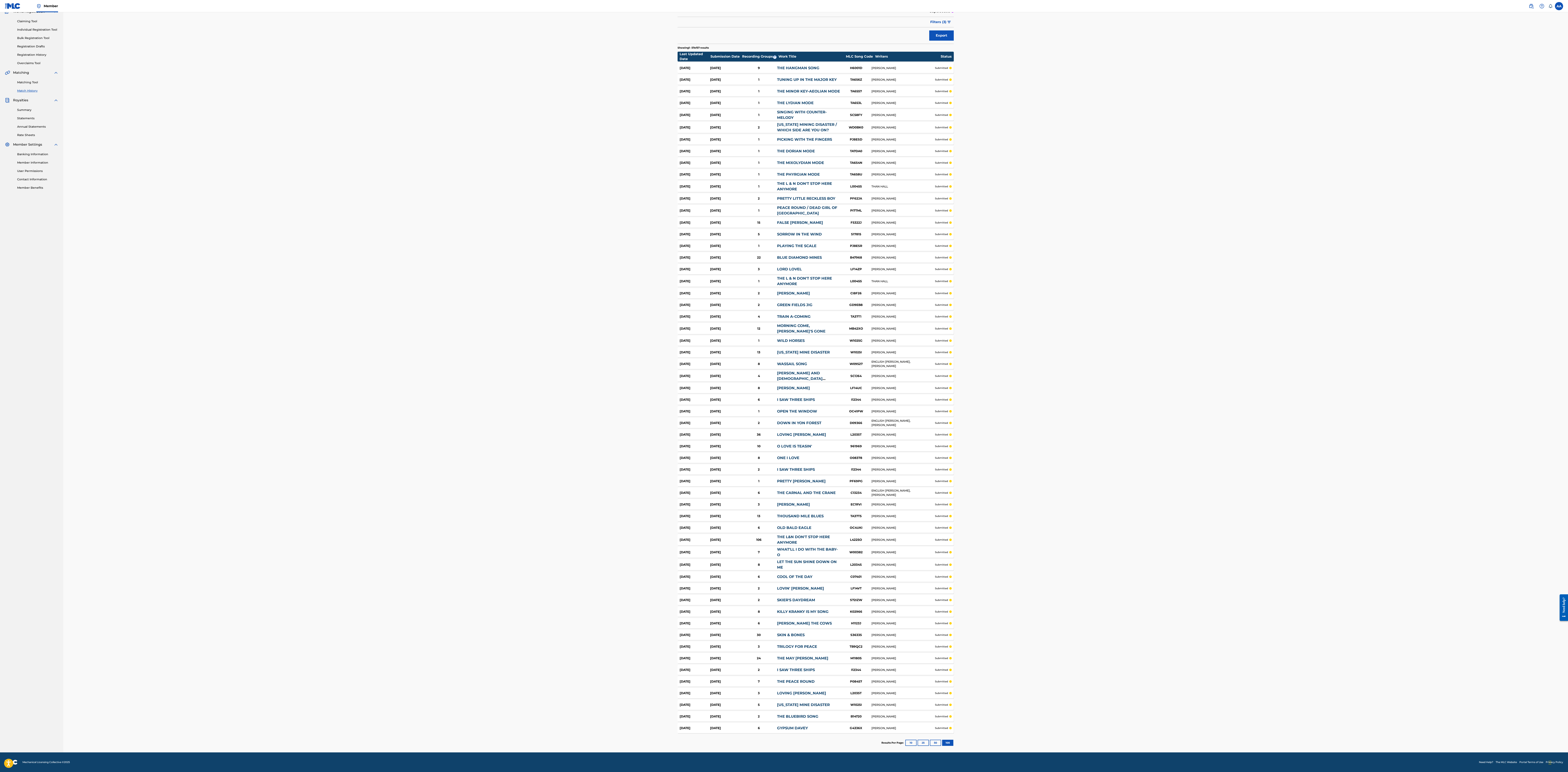
click at [783, 177] on div "Match History Match History is a record of recent match suggestions that you've…" at bounding box center [816, 363] width 1505 height 779
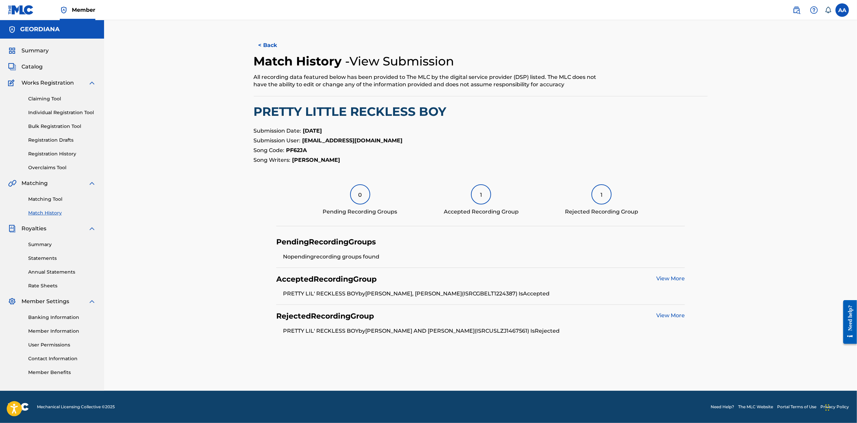
click at [23, 25] on div "GEORDIANA" at bounding box center [52, 29] width 104 height 18
click at [21, 8] on img at bounding box center [21, 10] width 26 height 10
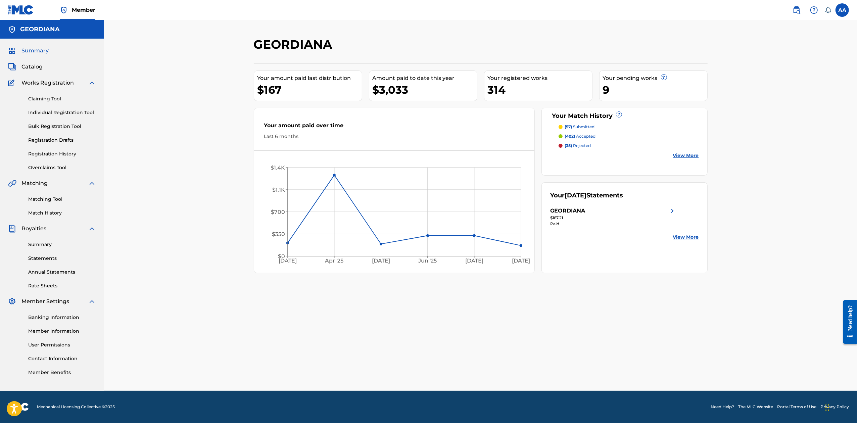
click at [48, 211] on link "Match History" at bounding box center [62, 212] width 68 height 7
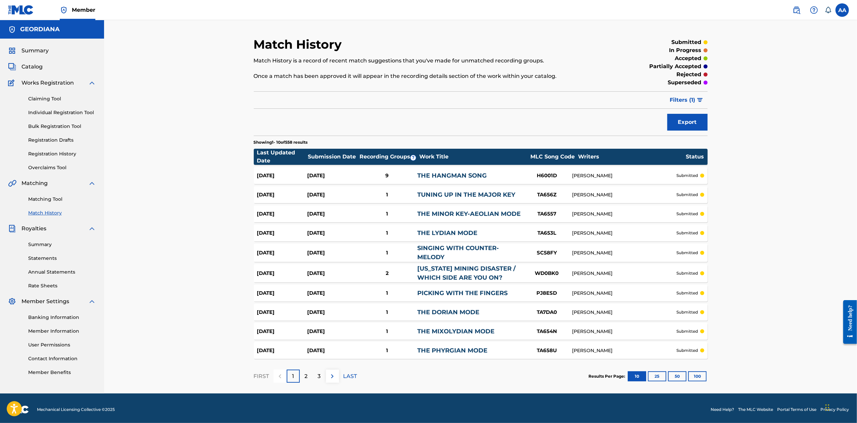
click at [701, 378] on button "100" at bounding box center [697, 376] width 18 height 10
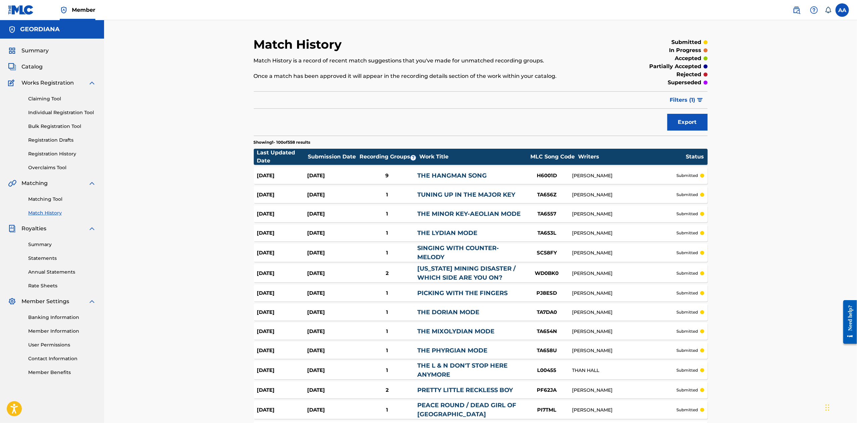
click at [41, 198] on link "Matching Tool" at bounding box center [62, 199] width 68 height 7
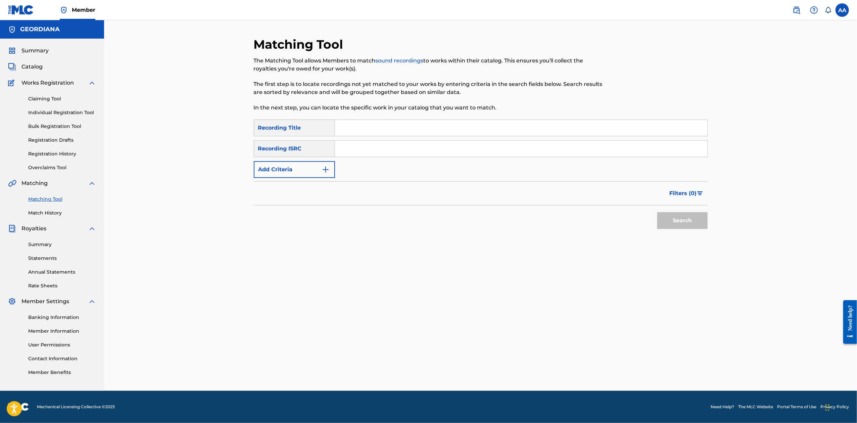
click at [48, 209] on link "Match History" at bounding box center [62, 212] width 68 height 7
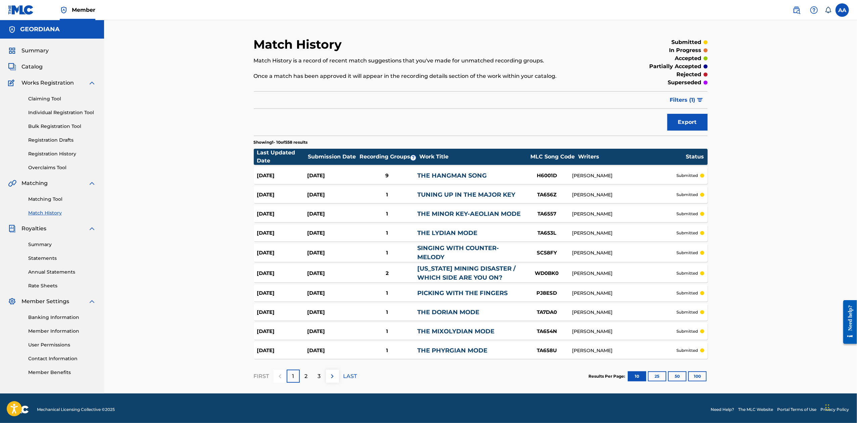
click at [701, 375] on button "100" at bounding box center [697, 376] width 18 height 10
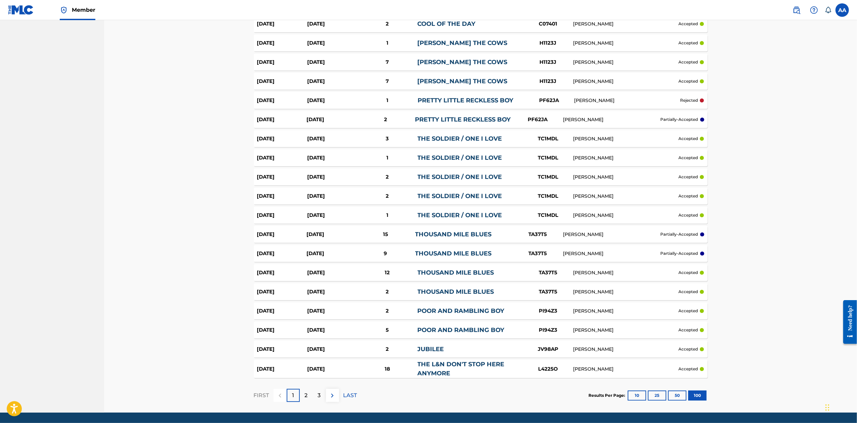
scroll to position [1724, 0]
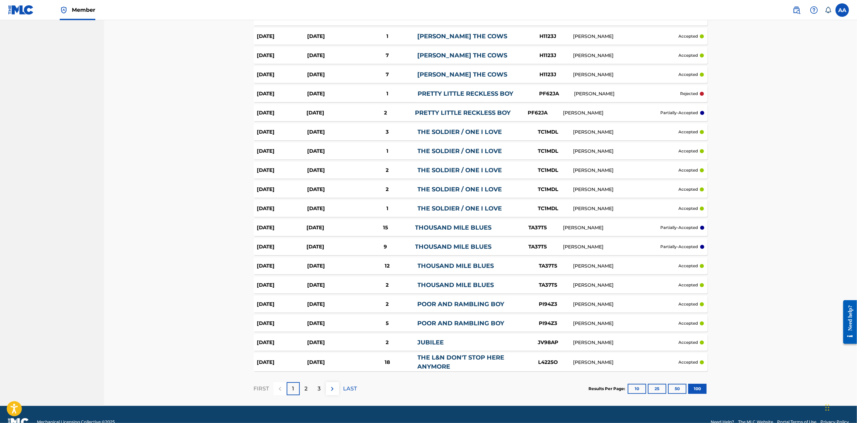
click at [455, 262] on link "THOUSAND MILE BLUES" at bounding box center [455, 265] width 77 height 7
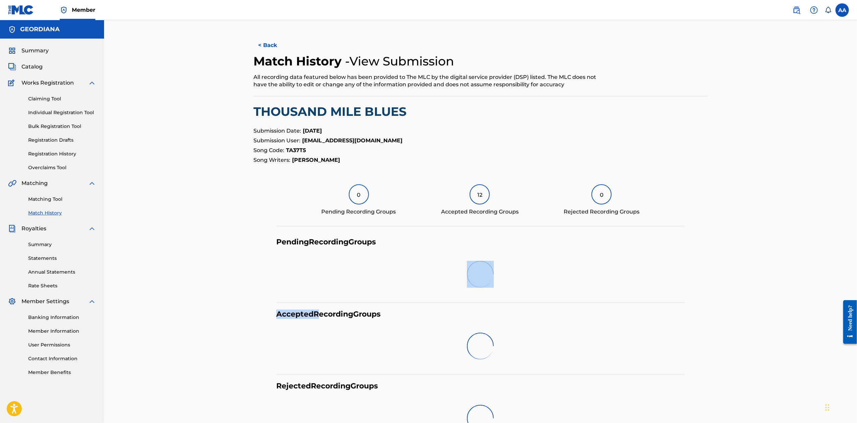
click at [455, 262] on div at bounding box center [480, 274] width 408 height 43
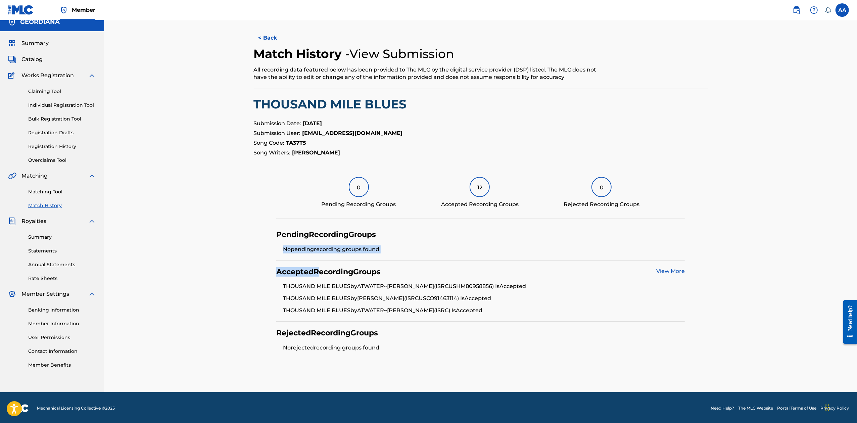
scroll to position [9, 0]
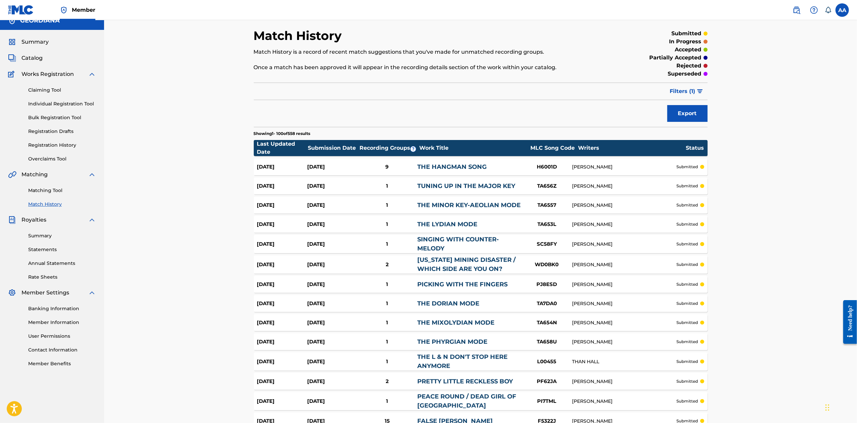
scroll to position [1724, 0]
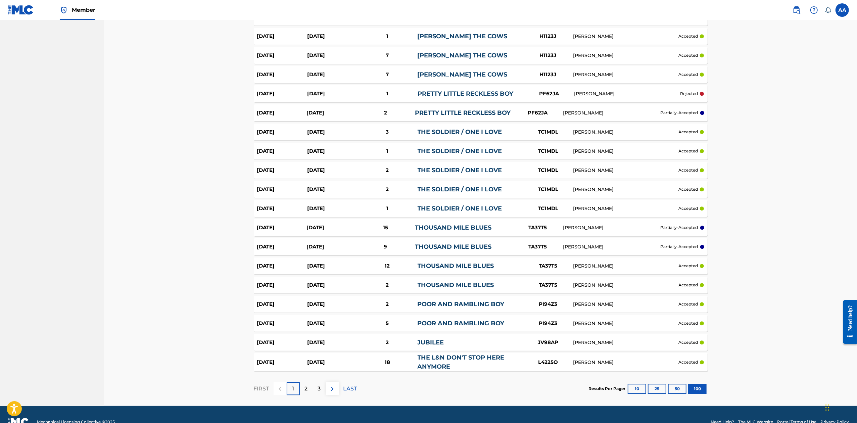
click at [467, 262] on link "THOUSAND MILE BLUES" at bounding box center [455, 265] width 77 height 7
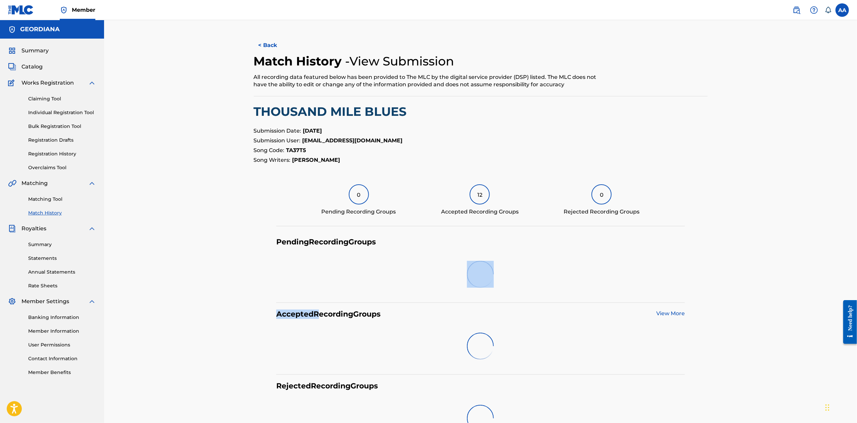
click at [467, 262] on div at bounding box center [480, 274] width 408 height 43
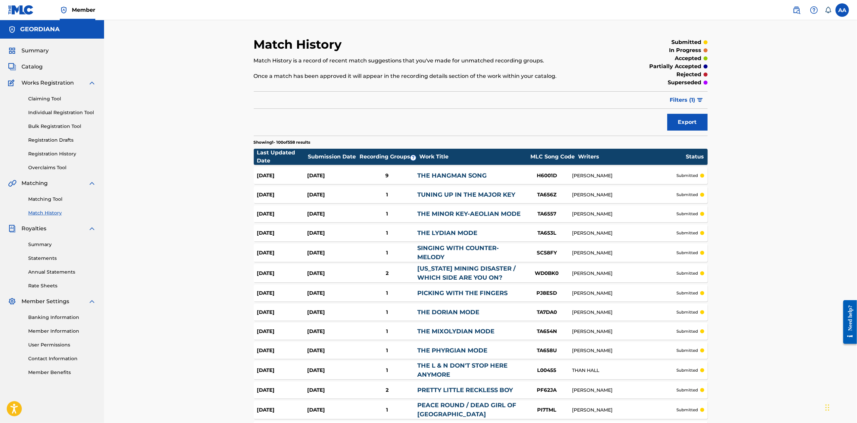
scroll to position [1724, 0]
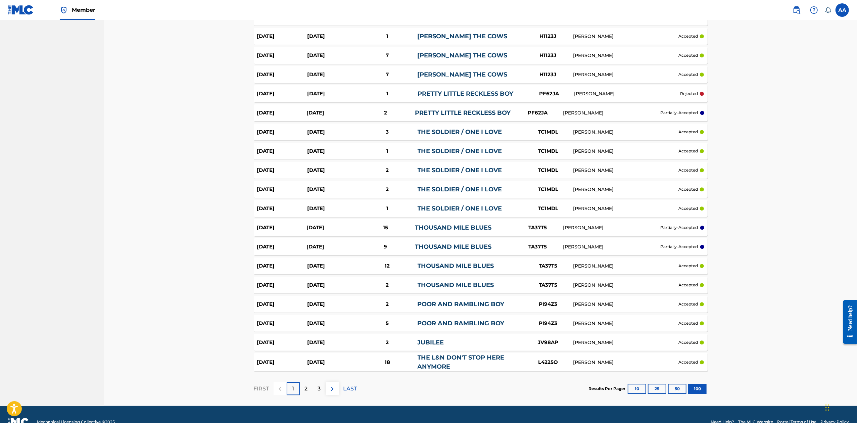
click at [458, 243] on link "THOUSAND MILE BLUES" at bounding box center [453, 246] width 77 height 7
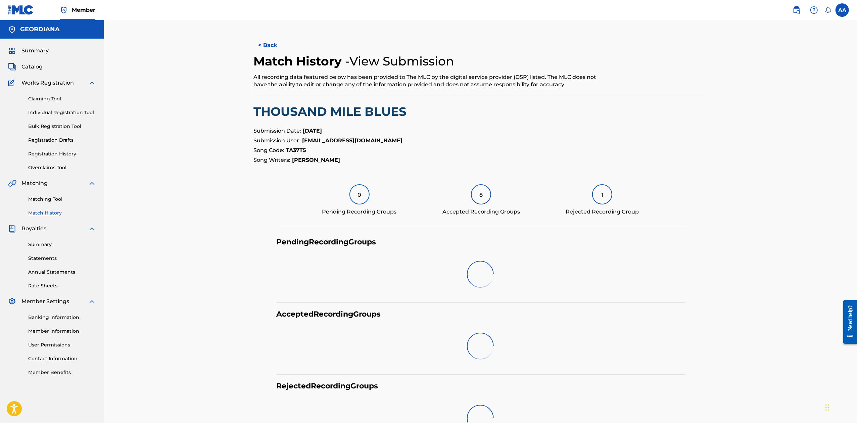
click at [458, 242] on div "Pending Recording Groups" at bounding box center [480, 241] width 408 height 9
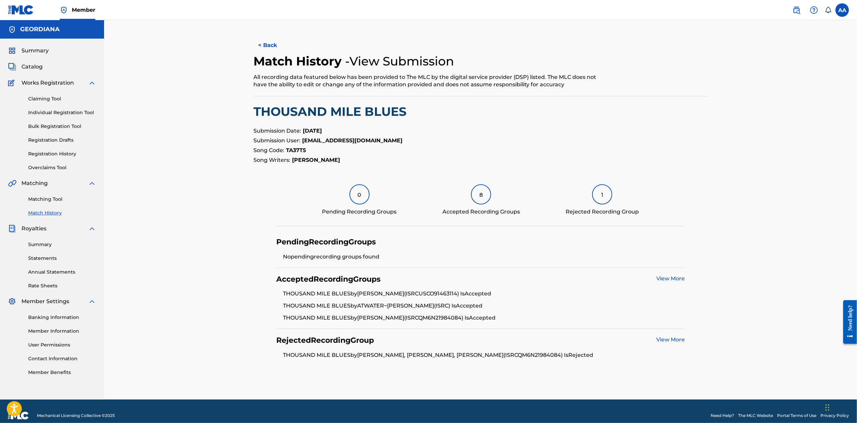
click at [668, 339] on link "View More" at bounding box center [670, 339] width 29 height 6
